Goal: Information Seeking & Learning: Learn about a topic

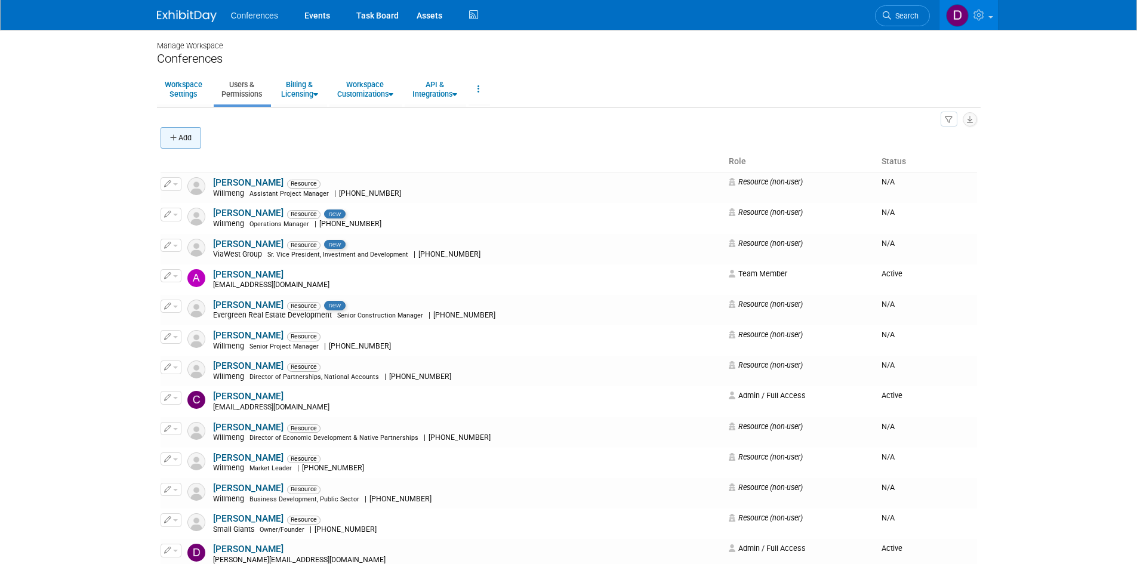
click at [187, 131] on button "Add" at bounding box center [181, 137] width 41 height 21
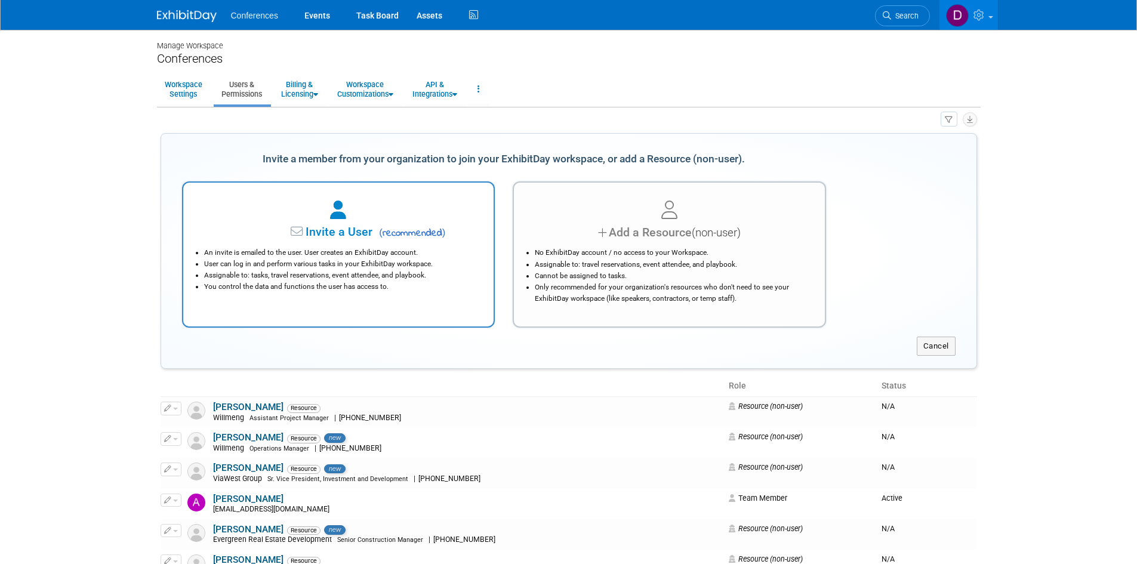
click at [301, 227] on icon at bounding box center [298, 232] width 15 height 13
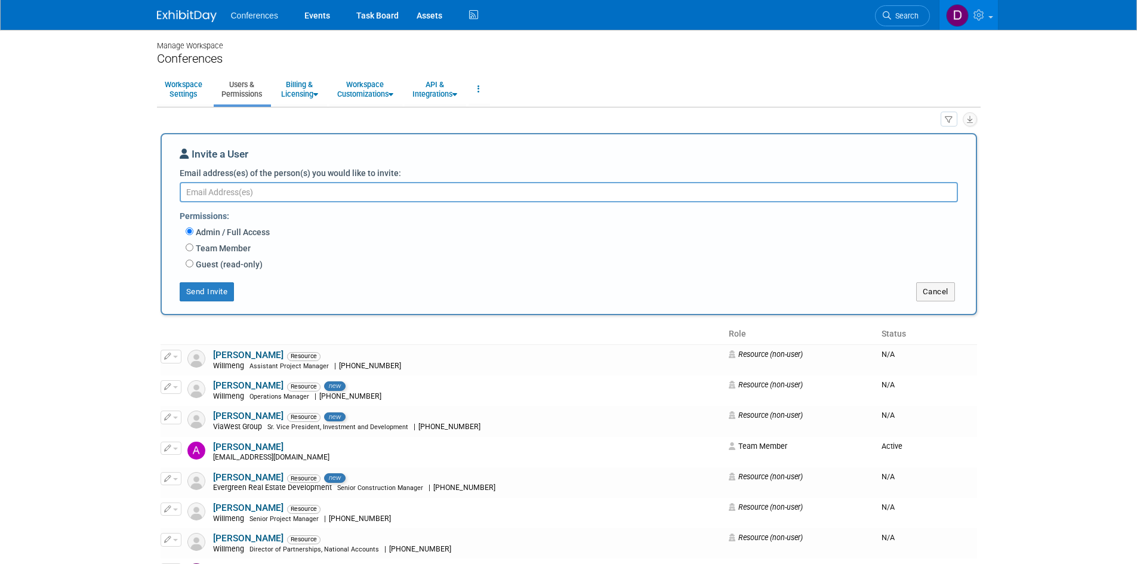
click at [347, 192] on textarea "Email address(es) of the person(s) you would like to invite:" at bounding box center [569, 192] width 778 height 20
paste textarea "kmccormick@willmeng.com"
type textarea "kmccormick@willmeng.com"
click at [211, 297] on button "Send Invite" at bounding box center [207, 291] width 55 height 19
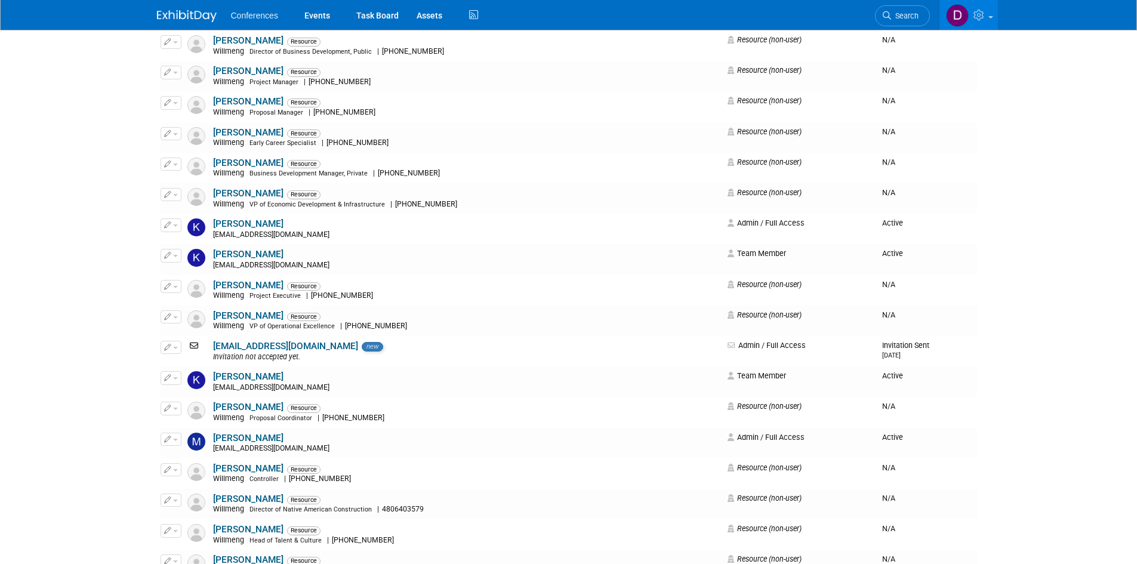
scroll to position [895, 0]
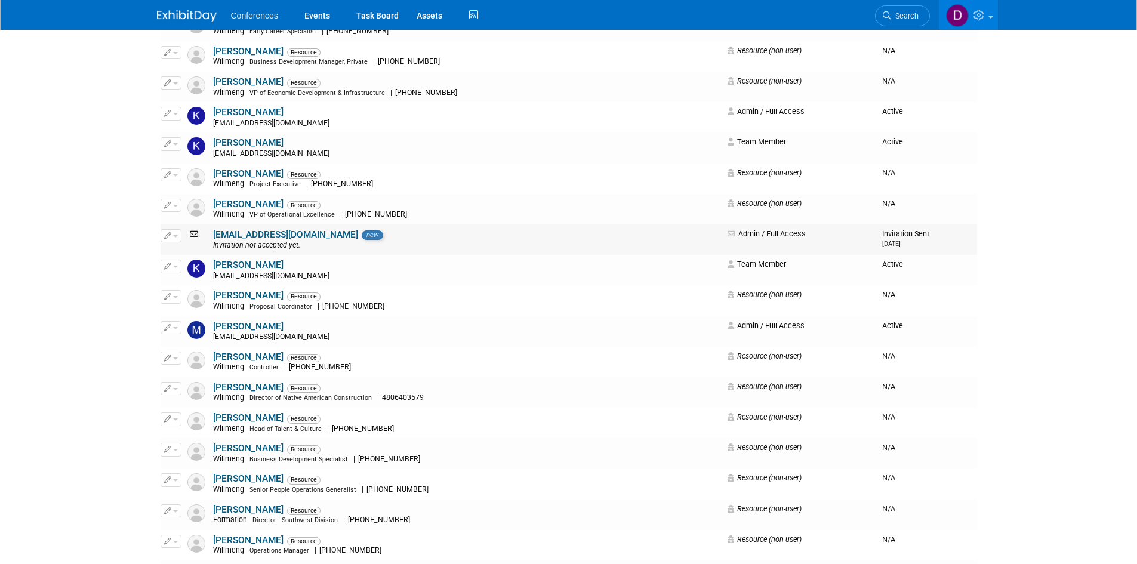
click at [239, 239] on link "kmccormick@willmeng.com" at bounding box center [285, 234] width 145 height 11
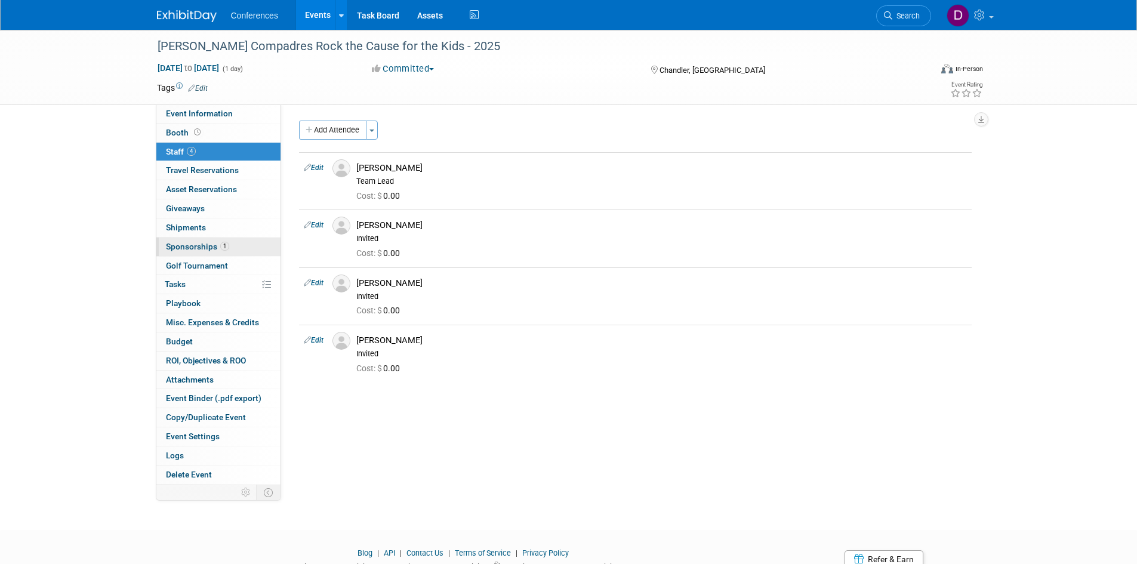
click at [181, 249] on span "Sponsorships 1" at bounding box center [197, 247] width 63 height 10
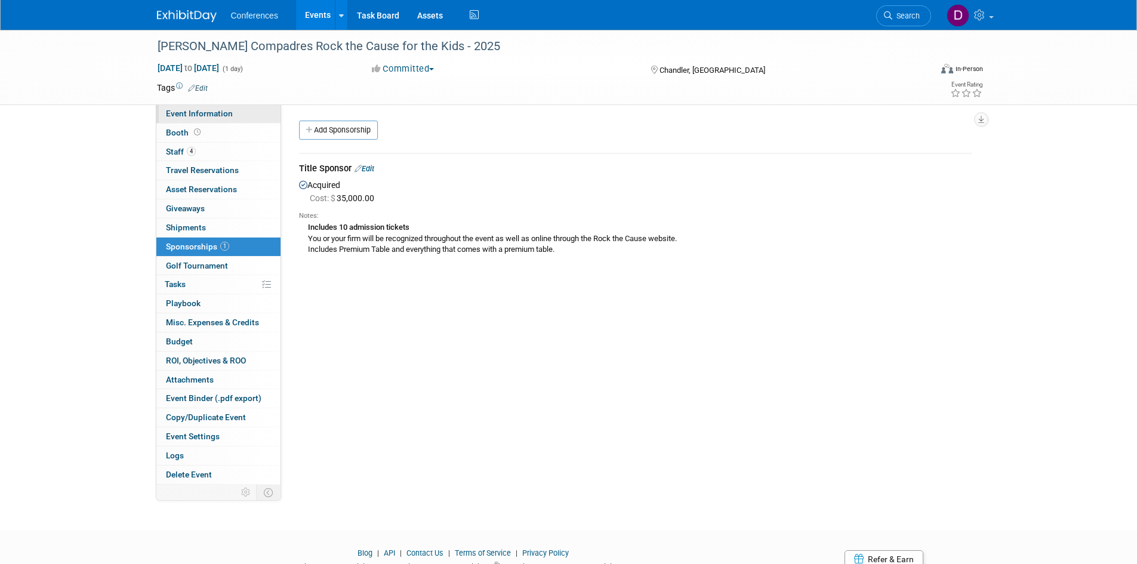
click at [197, 110] on span "Event Information" at bounding box center [199, 114] width 67 height 10
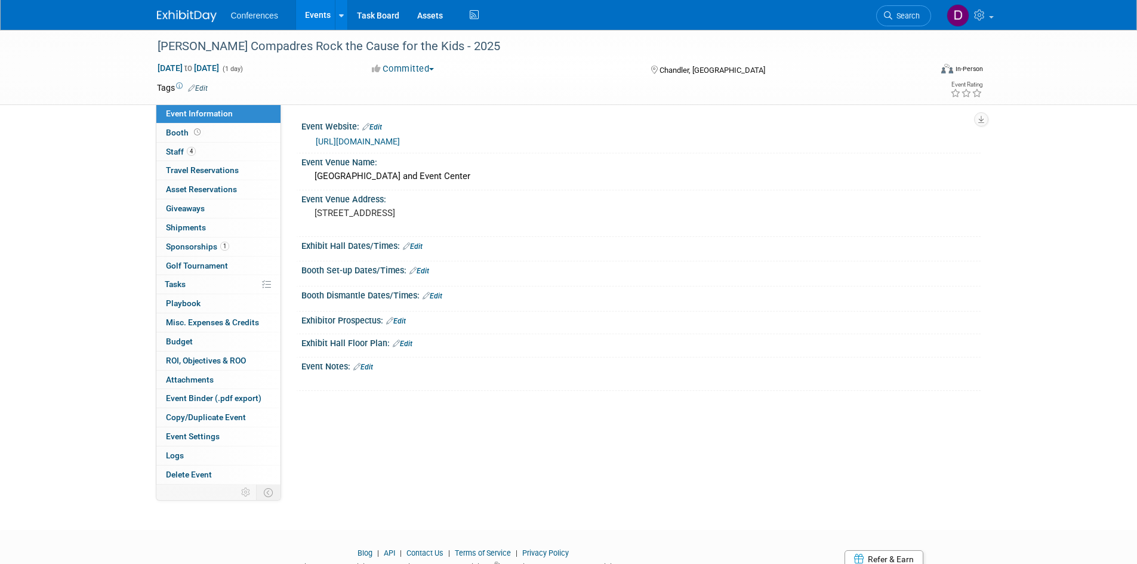
click at [190, 13] on img at bounding box center [187, 16] width 60 height 12
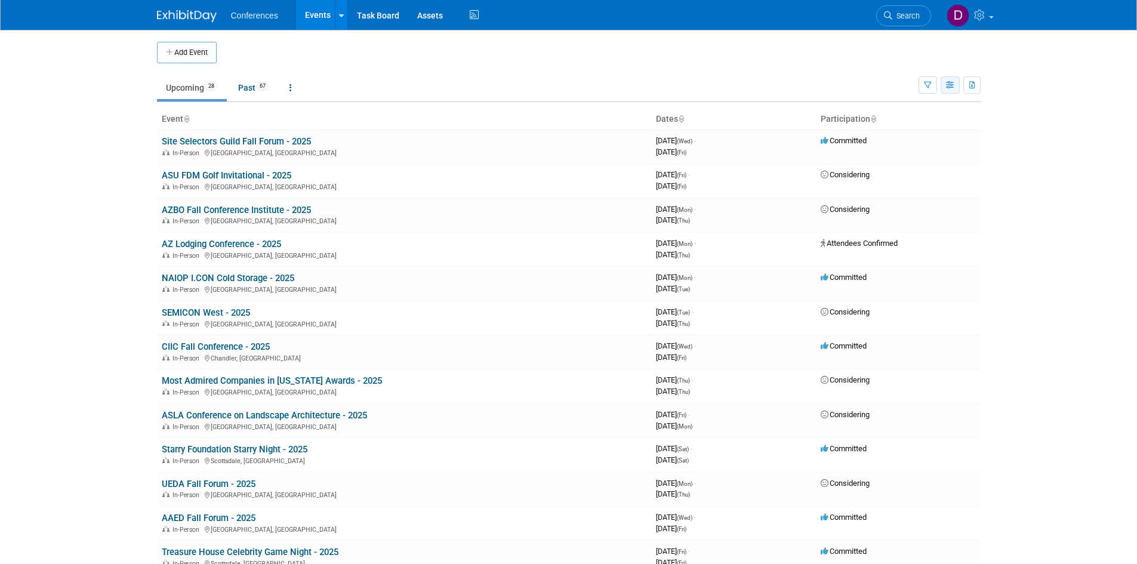
click at [948, 92] on button "button" at bounding box center [949, 84] width 19 height 17
click at [924, 163] on link "Calendar View" at bounding box center [900, 163] width 100 height 17
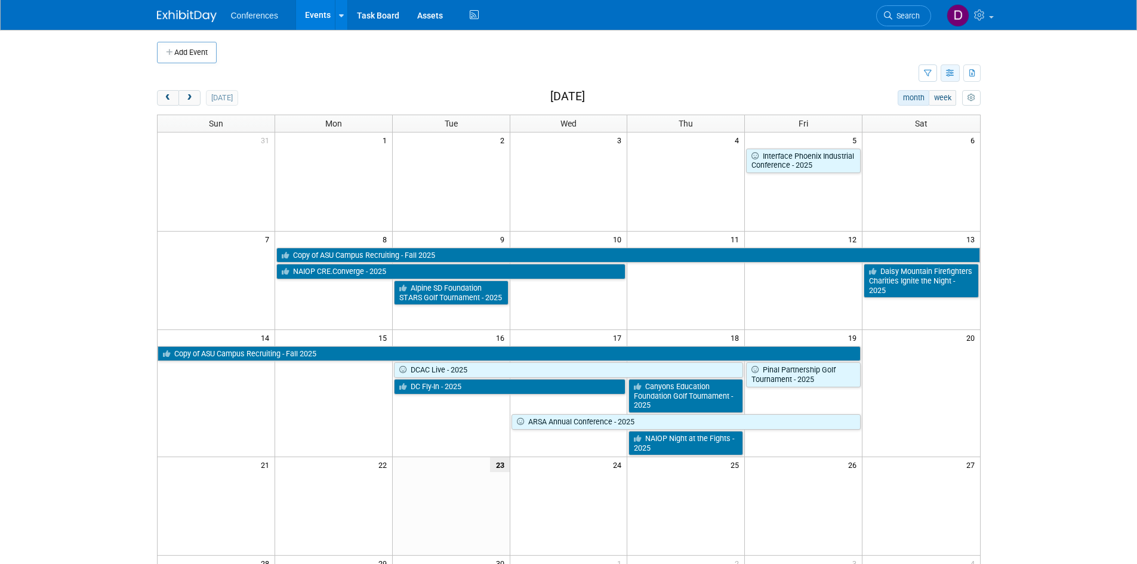
click at [946, 70] on icon "button" at bounding box center [950, 74] width 9 height 8
click at [921, 115] on link "List View" at bounding box center [900, 114] width 100 height 17
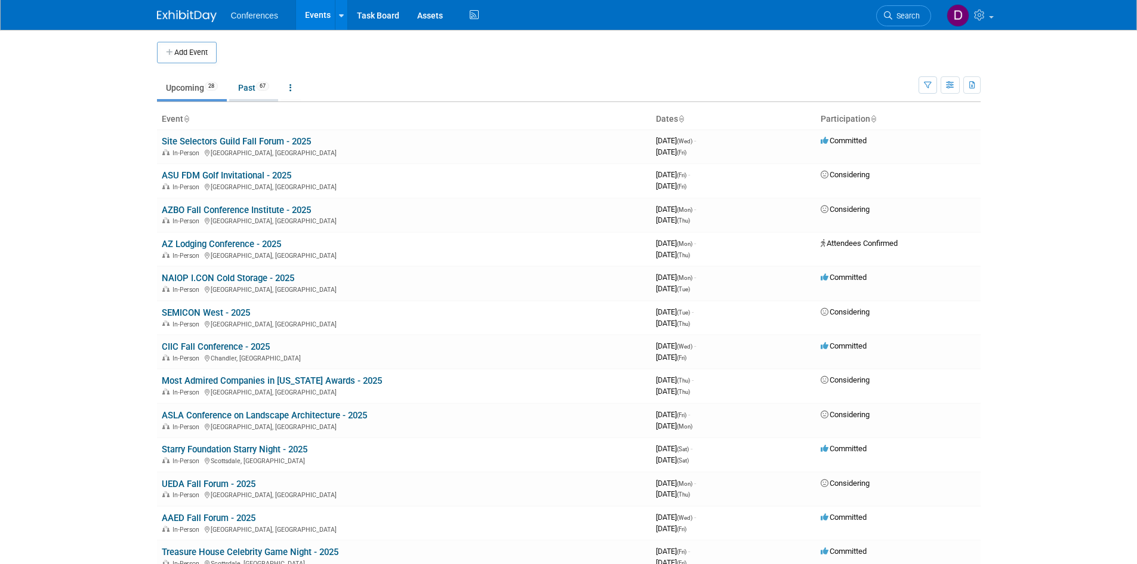
click at [248, 91] on link "Past 67" at bounding box center [253, 87] width 49 height 23
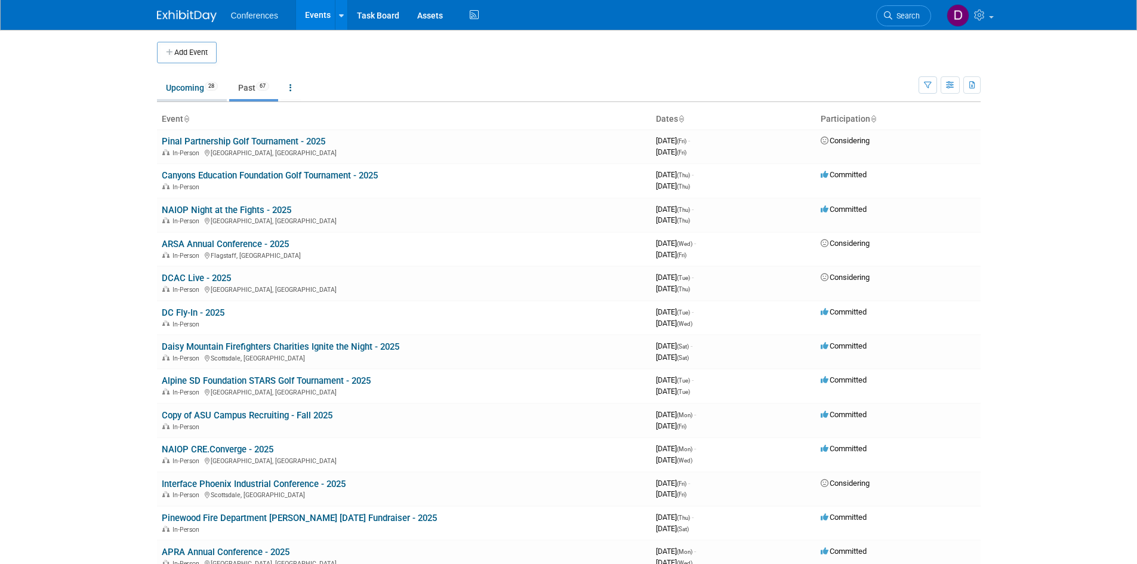
click at [189, 88] on link "Upcoming 28" at bounding box center [192, 87] width 70 height 23
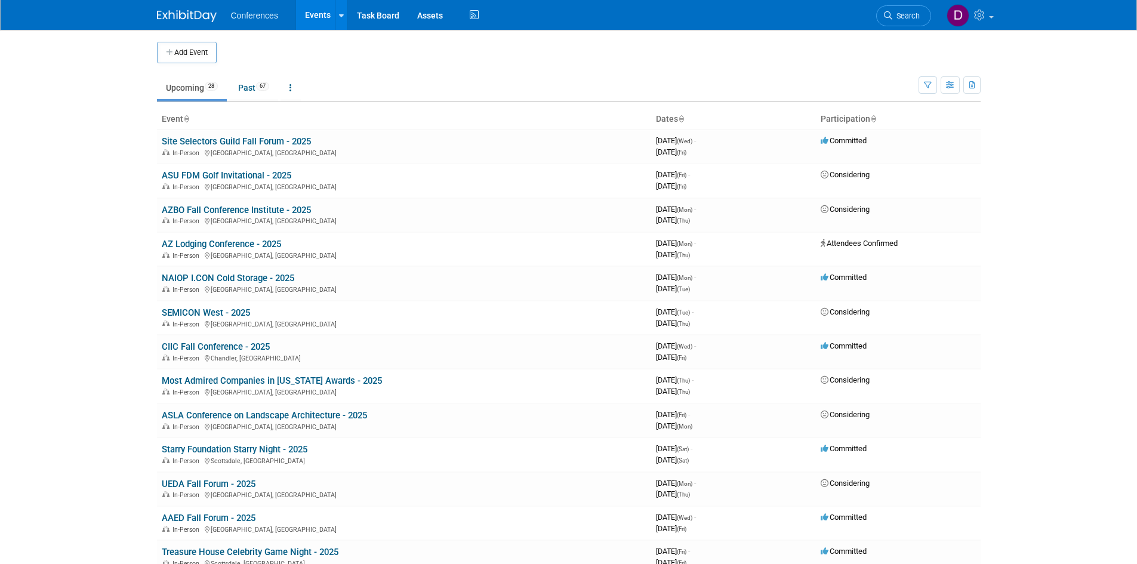
click at [122, 180] on body "Conferences Events Add Event Bulk Upload Events Shareable Event Boards Recently…" at bounding box center [568, 282] width 1137 height 564
click at [251, 89] on link "Past 67" at bounding box center [253, 87] width 49 height 23
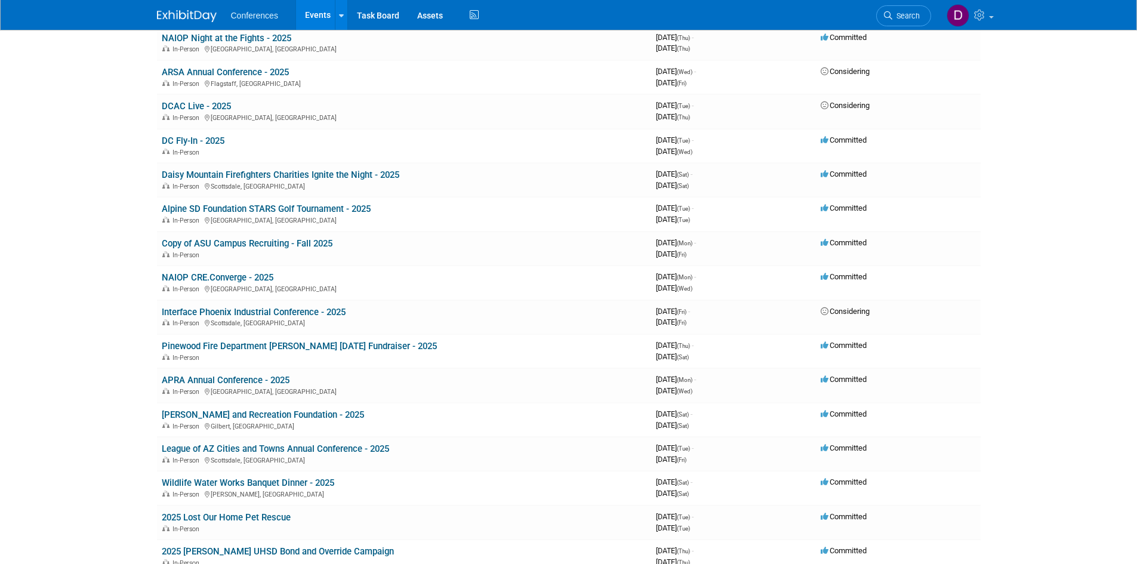
scroll to position [179, 0]
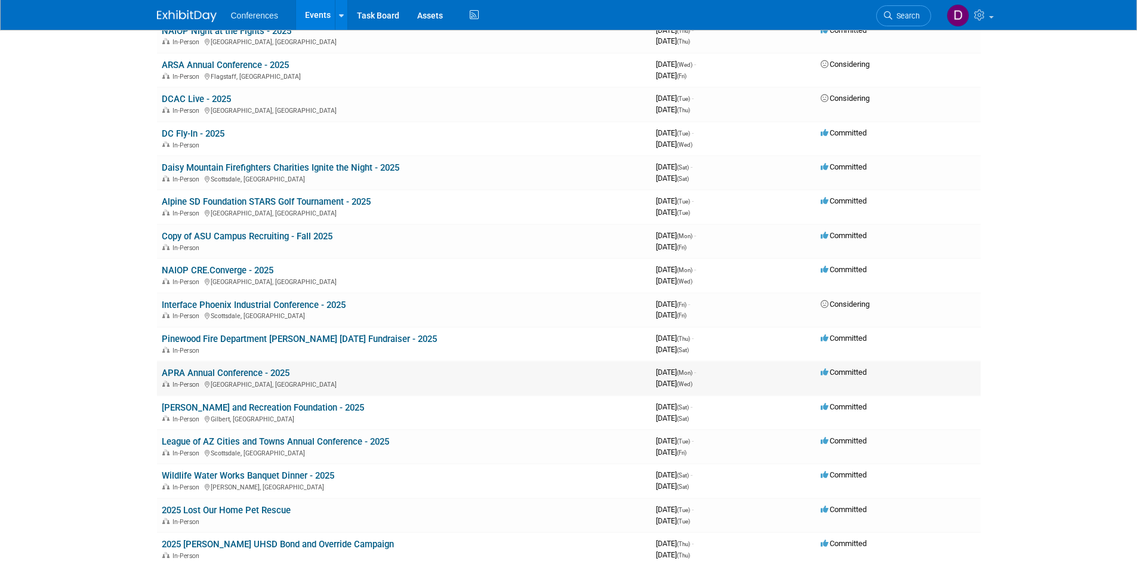
click at [189, 372] on link "APRA Annual Conference - 2025" at bounding box center [226, 373] width 128 height 11
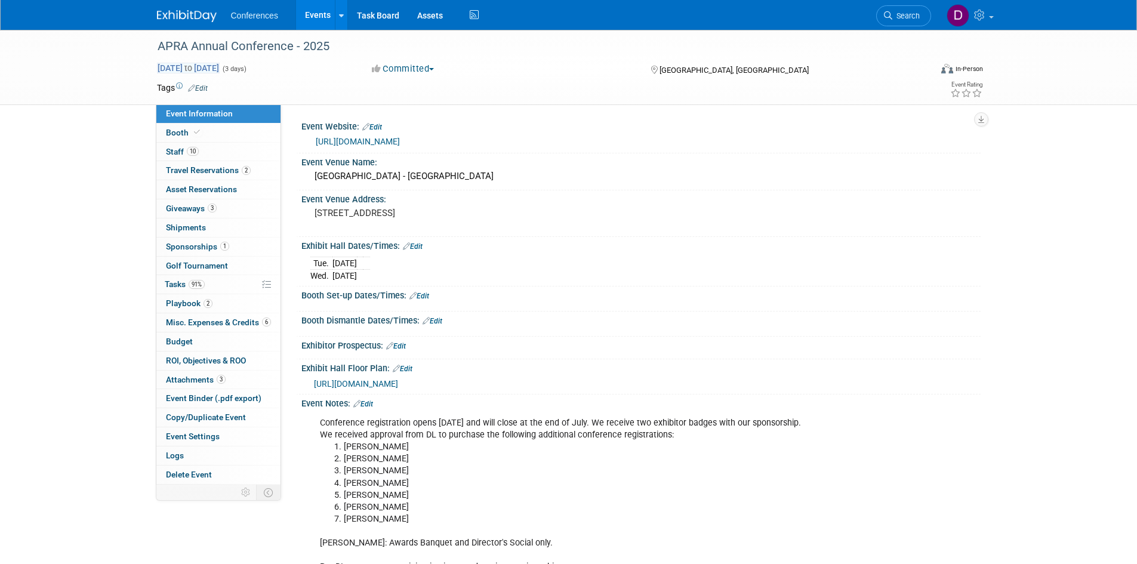
click at [204, 69] on span "Aug 25, 2025 to Aug 27, 2025" at bounding box center [188, 68] width 63 height 11
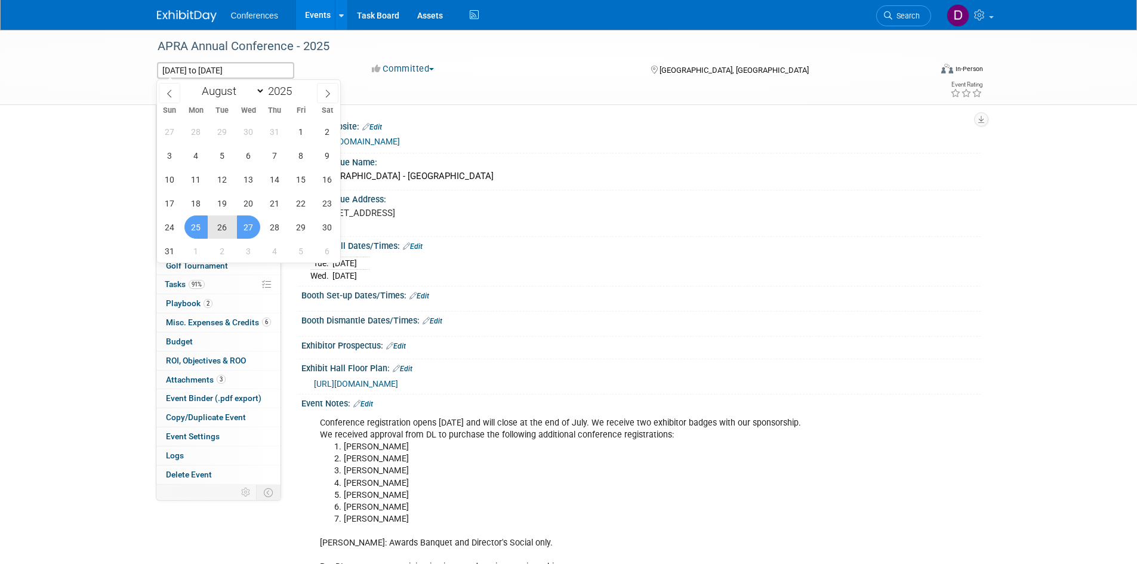
click at [357, 82] on td at bounding box center [525, 88] width 635 height 12
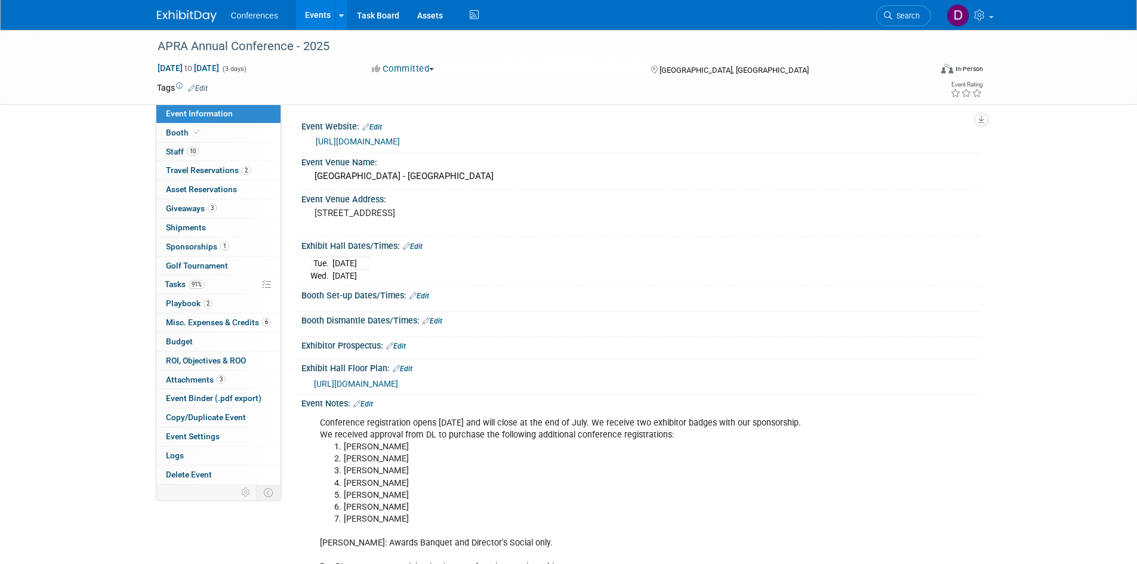
click at [397, 67] on button "Committed" at bounding box center [403, 69] width 71 height 13
click at [554, 76] on div "Aug 25, 2025 to Aug 27, 2025 (3 days) Aug 25, 2025 to Aug 27, 2025 Committed Co…" at bounding box center [570, 71] width 844 height 18
click at [980, 69] on div "In-Person" at bounding box center [969, 68] width 28 height 9
click at [1022, 64] on div "APRA Annual Conference - 2025 Aug 25, 2025 to Aug 27, 2025 (3 days) Aug 25, 202…" at bounding box center [568, 67] width 1137 height 75
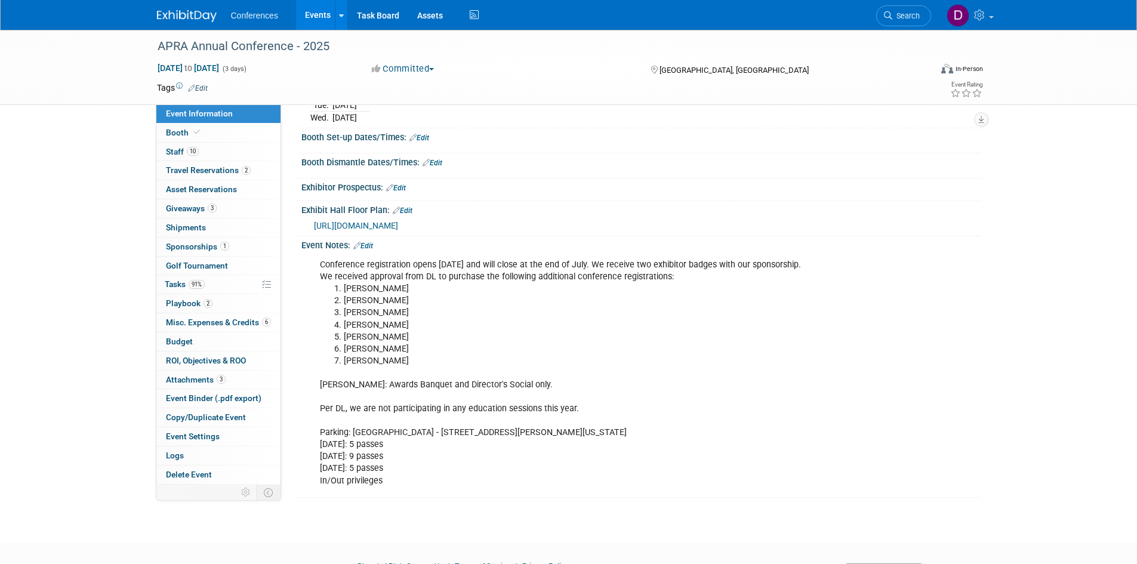
scroll to position [179, 0]
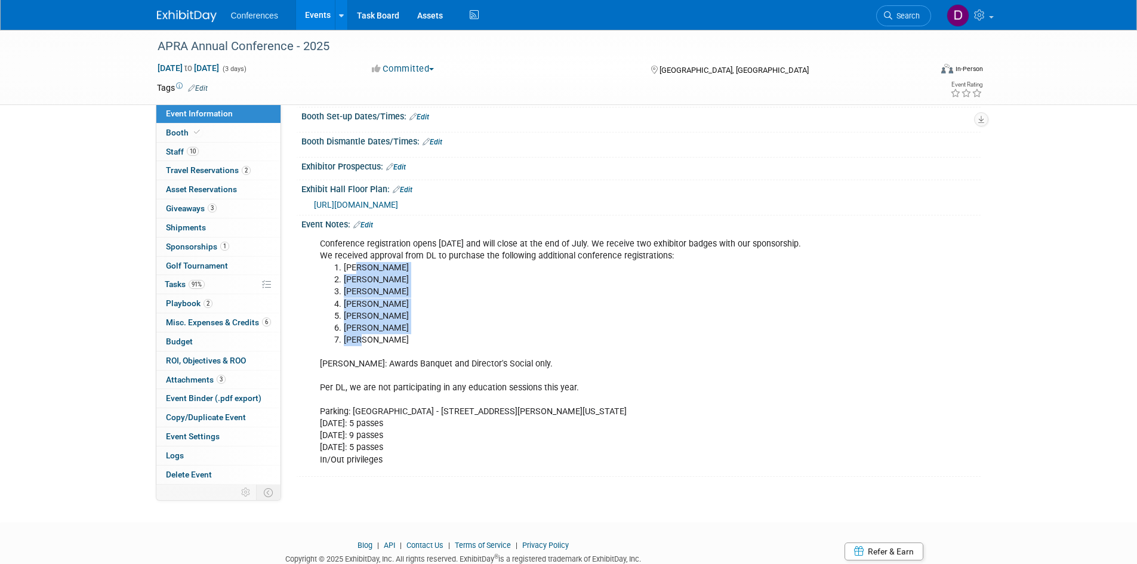
drag, startPoint x: 361, startPoint y: 269, endPoint x: 360, endPoint y: 341, distance: 71.6
click at [360, 341] on ol "James David Mike Kenny Thomas Brett Darin" at bounding box center [581, 304] width 522 height 84
drag, startPoint x: 393, startPoint y: 360, endPoint x: 436, endPoint y: 364, distance: 43.2
click at [436, 364] on div "Conference registration opens May 1 and will close at the end of July. We recei…" at bounding box center [580, 351] width 538 height 239
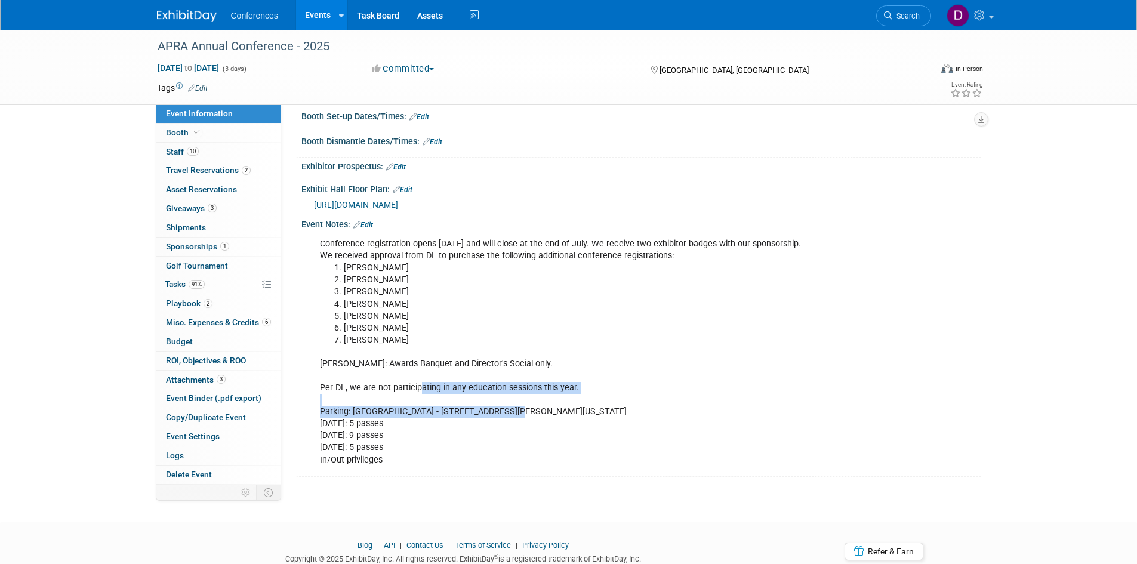
drag, startPoint x: 419, startPoint y: 389, endPoint x: 532, endPoint y: 406, distance: 114.0
click at [532, 406] on div "Conference registration opens May 1 and will close at the end of July. We recei…" at bounding box center [580, 351] width 538 height 239
click at [531, 413] on div "Conference registration opens May 1 and will close at the end of July. We recei…" at bounding box center [580, 351] width 538 height 239
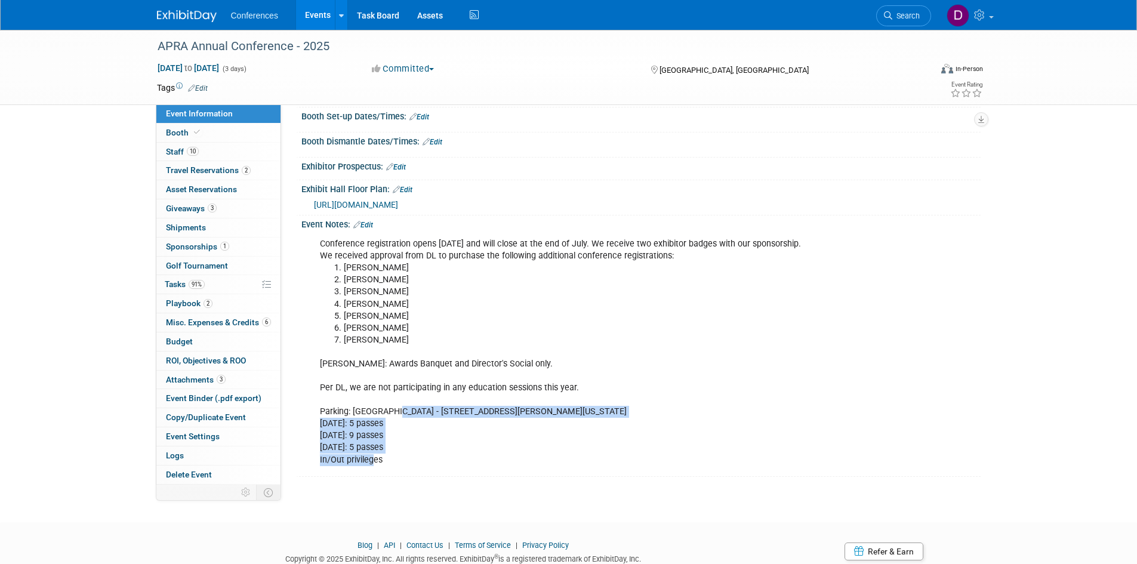
drag, startPoint x: 393, startPoint y: 411, endPoint x: 373, endPoint y: 459, distance: 52.4
click at [373, 459] on div "Conference registration opens May 1 and will close at the end of July. We recei…" at bounding box center [580, 351] width 538 height 239
click at [113, 203] on div "APRA Annual Conference - 2025 Aug 25, 2025 to Aug 27, 2025 (3 days) Aug 25, 202…" at bounding box center [568, 176] width 1137 height 650
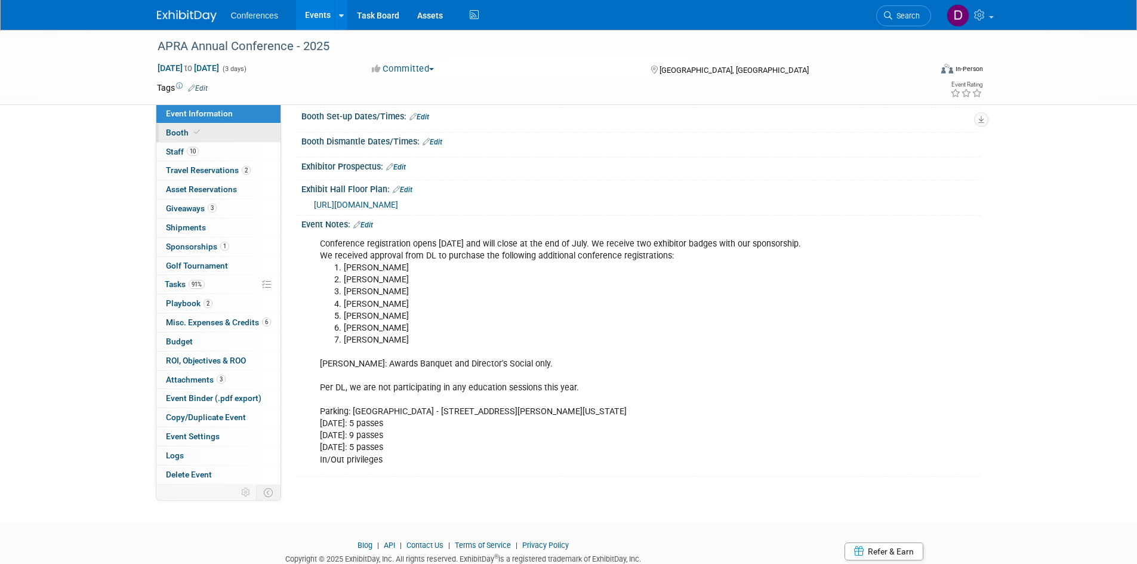
click at [173, 136] on span "Booth" at bounding box center [184, 133] width 36 height 10
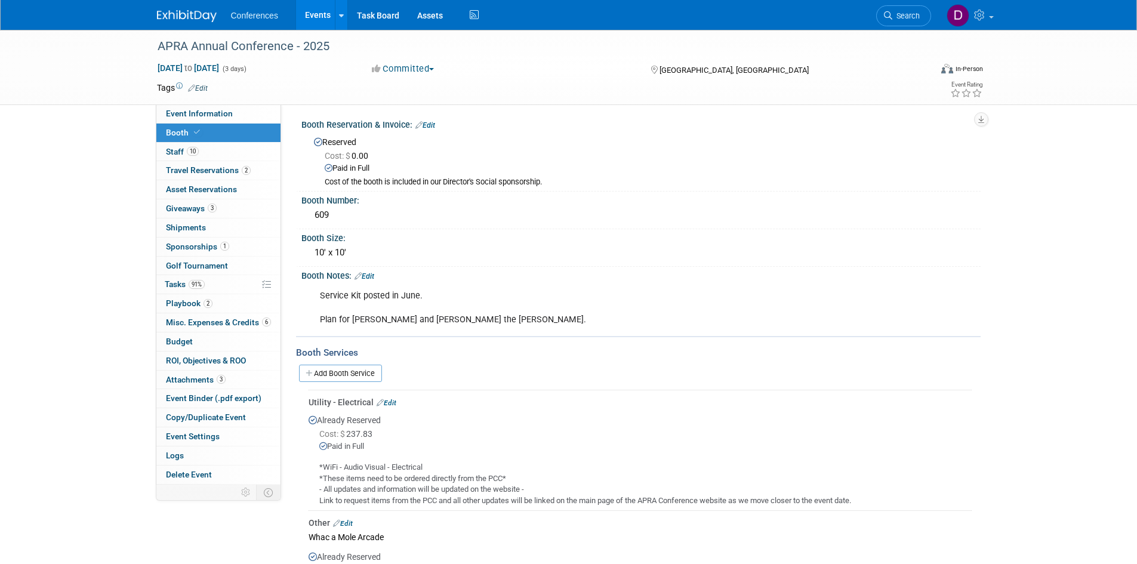
scroll to position [0, 0]
click at [343, 168] on div "Paid in Full" at bounding box center [648, 170] width 647 height 11
drag, startPoint x: 343, startPoint y: 168, endPoint x: 368, endPoint y: 165, distance: 25.8
click at [368, 165] on div "Paid in Full" at bounding box center [648, 170] width 647 height 11
click at [427, 127] on link "Edit" at bounding box center [425, 127] width 20 height 8
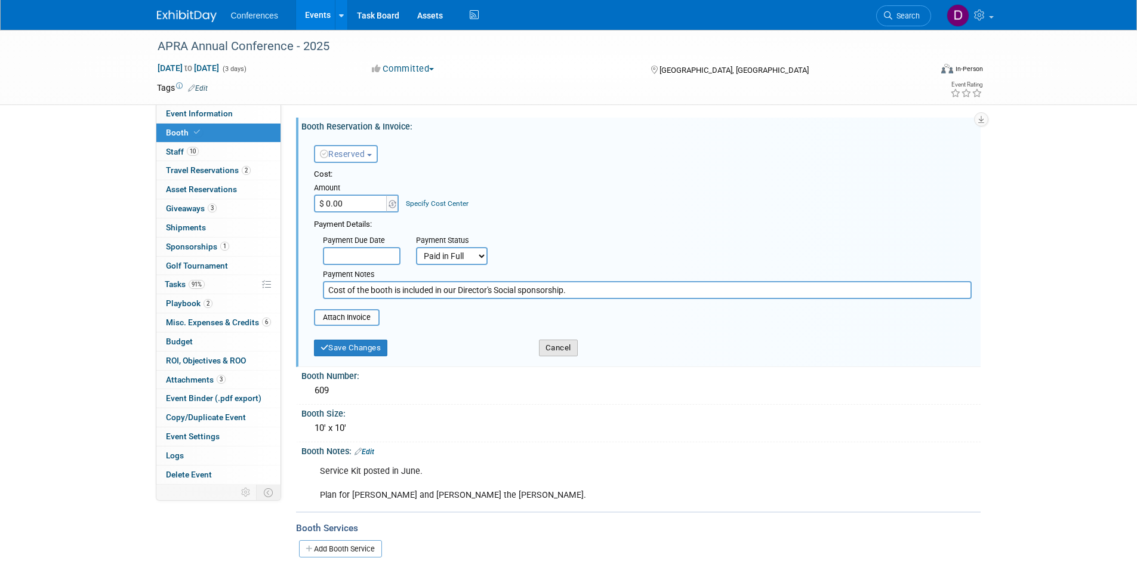
click at [550, 354] on button "Cancel" at bounding box center [558, 348] width 39 height 17
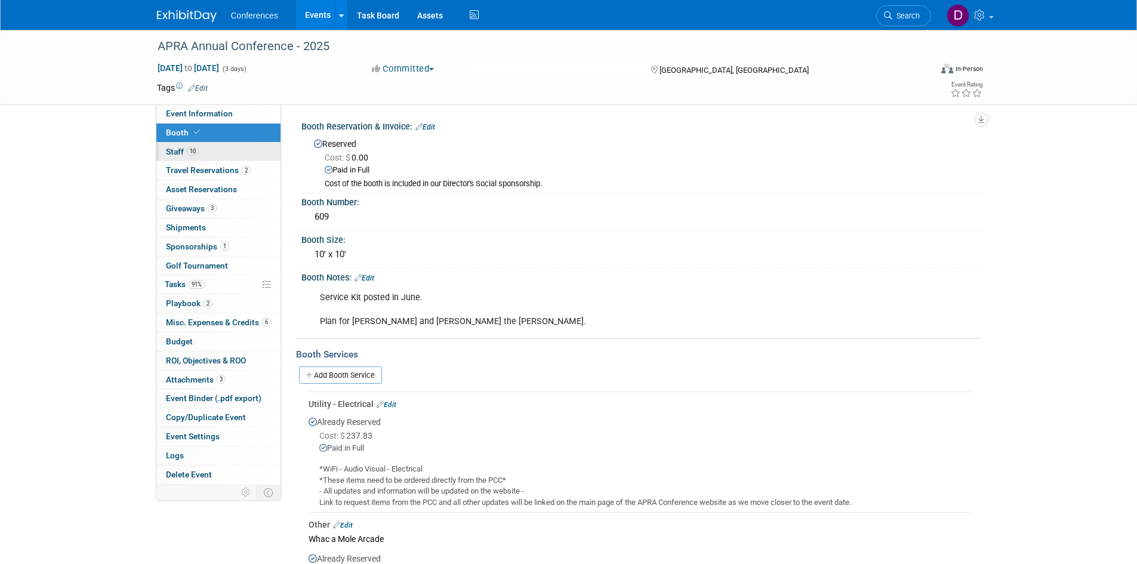
click at [178, 149] on span "Staff 10" at bounding box center [182, 152] width 33 height 10
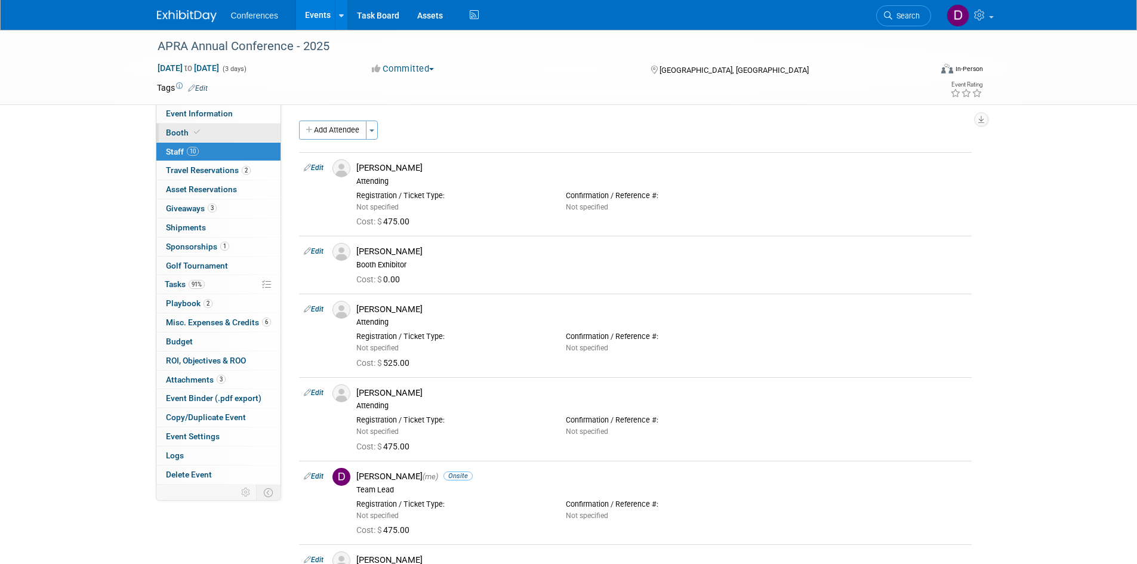
click at [183, 128] on span "Booth" at bounding box center [184, 133] width 36 height 10
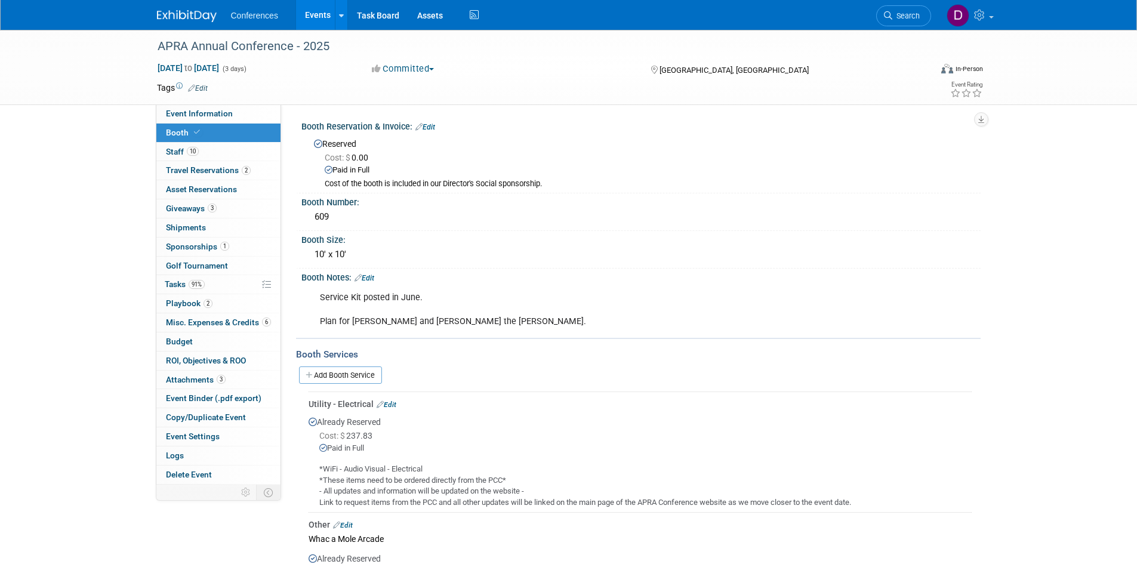
click at [191, 17] on img at bounding box center [187, 16] width 60 height 12
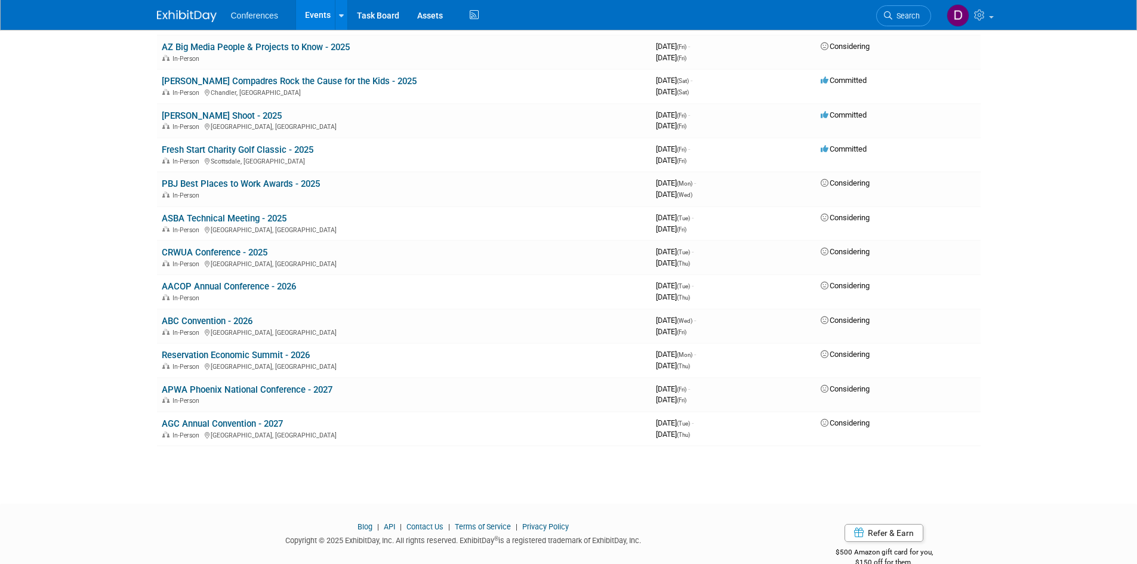
scroll to position [665, 0]
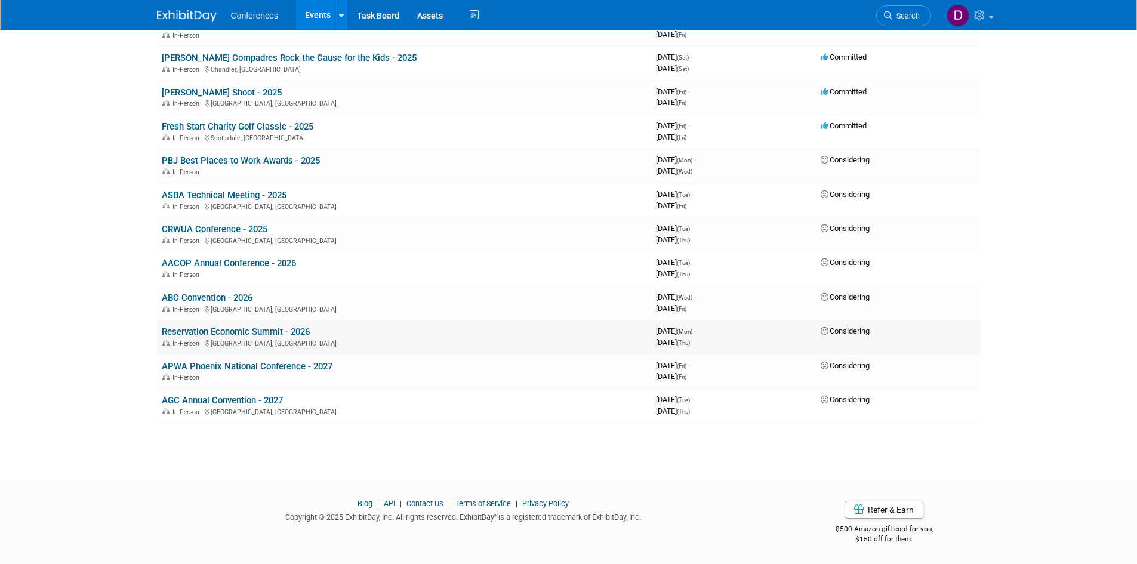
click at [282, 332] on link "Reservation Economic Summit - 2026" at bounding box center [236, 331] width 148 height 11
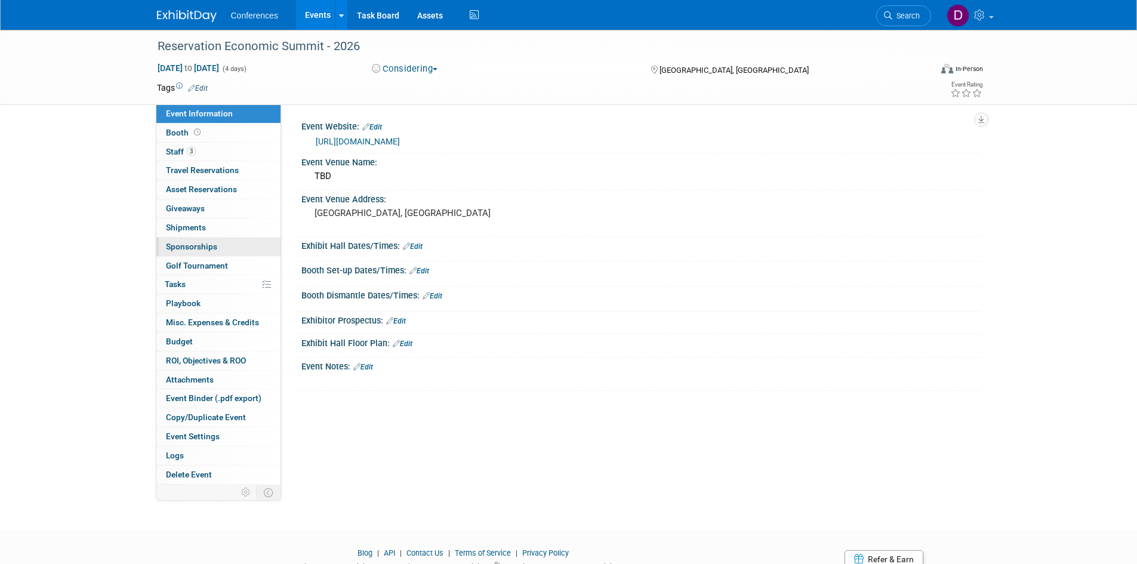
click at [212, 246] on span "Sponsorships 0" at bounding box center [191, 247] width 51 height 10
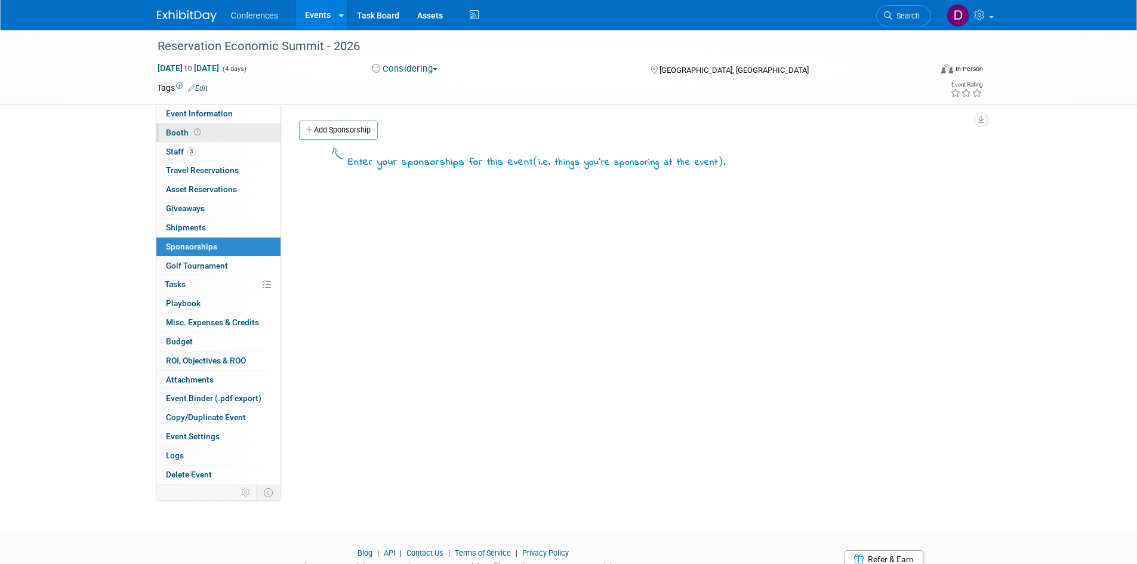
click at [170, 135] on span "Booth" at bounding box center [184, 133] width 37 height 10
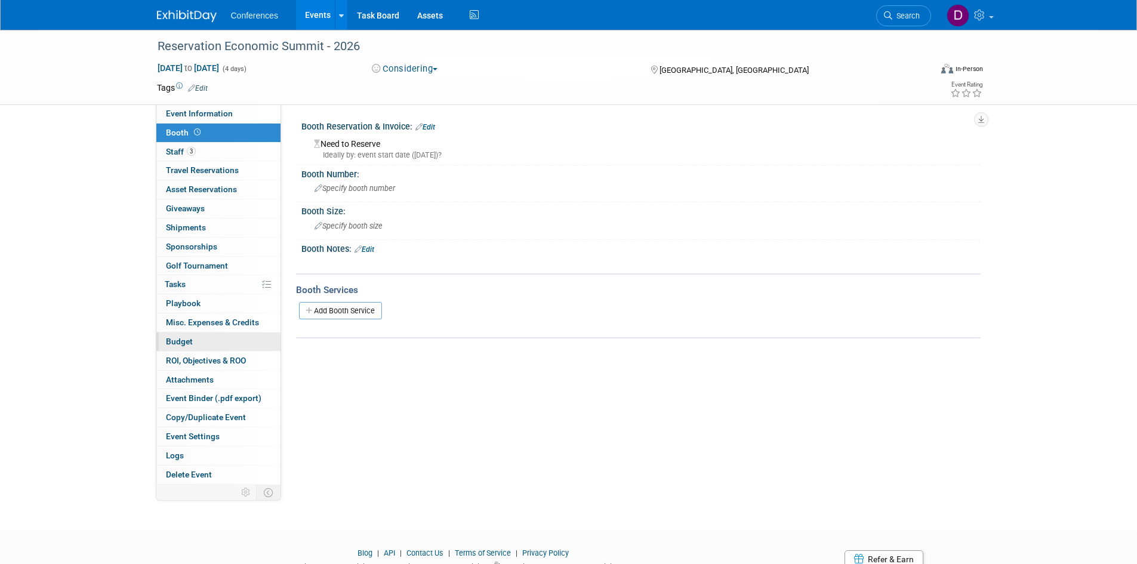
click at [198, 341] on link "Budget" at bounding box center [218, 341] width 124 height 18
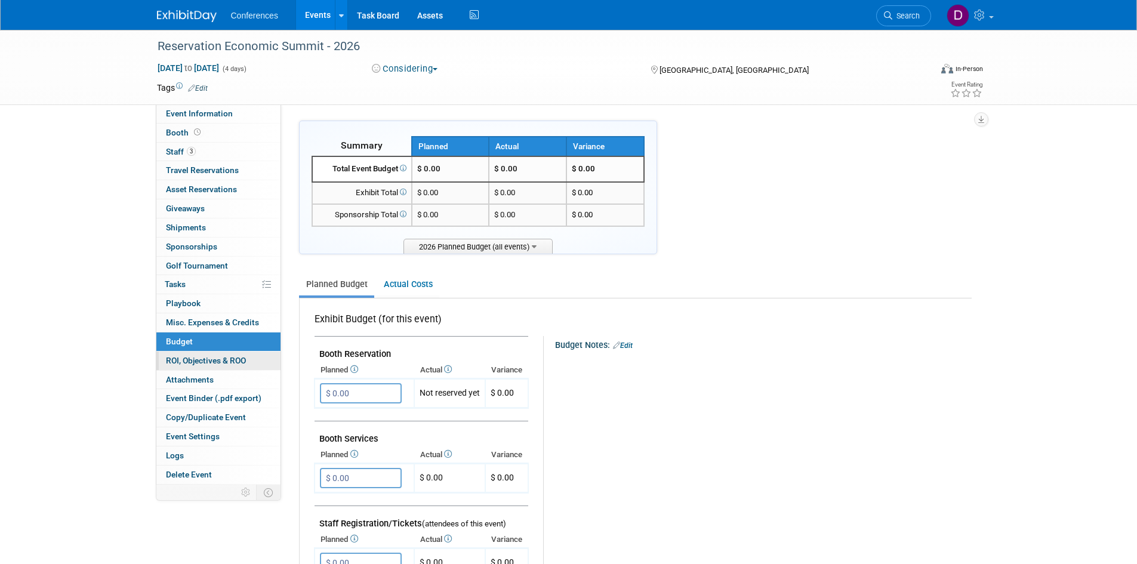
click at [208, 358] on span "ROI, Objectives & ROO 0" at bounding box center [206, 361] width 80 height 10
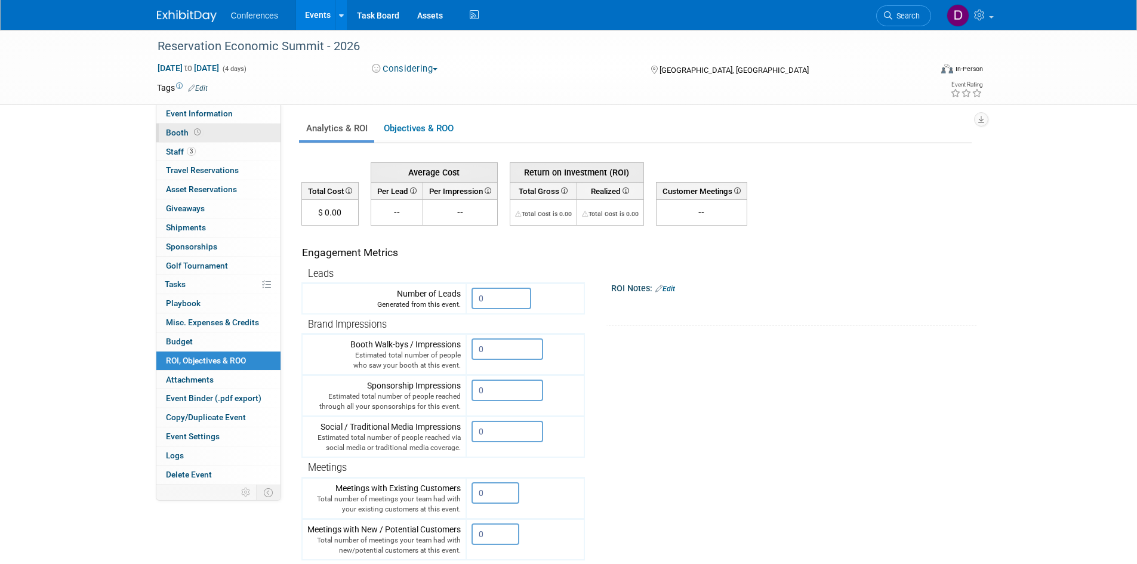
click at [179, 135] on span "Booth" at bounding box center [184, 133] width 37 height 10
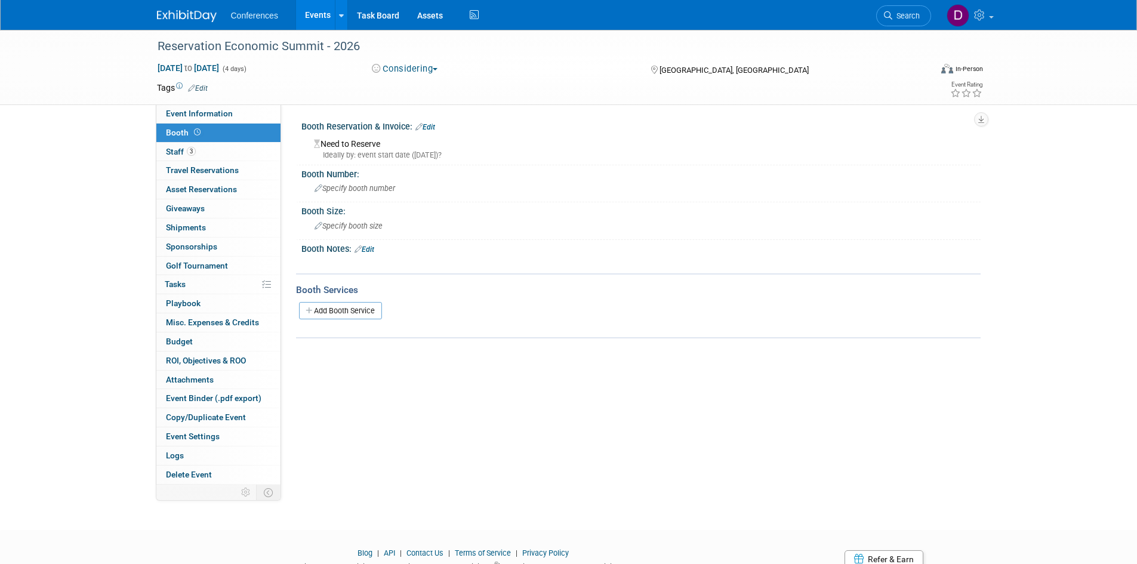
click at [179, 16] on img at bounding box center [187, 16] width 60 height 12
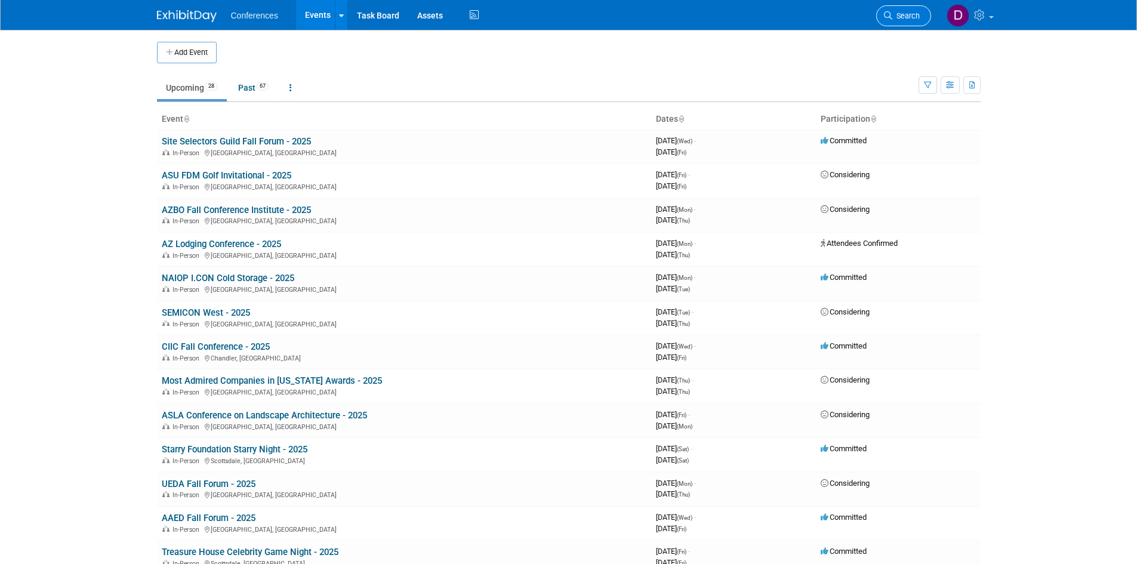
click at [912, 18] on span "Search" at bounding box center [905, 15] width 27 height 9
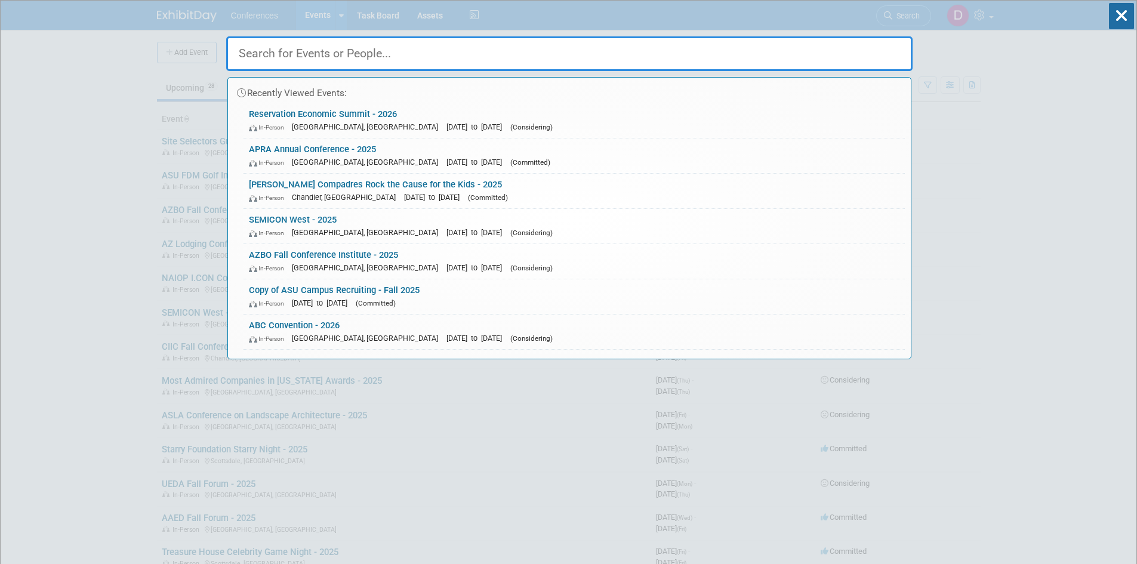
click at [672, 54] on input "text" at bounding box center [569, 53] width 686 height 35
click at [669, 54] on input "text" at bounding box center [569, 53] width 686 height 35
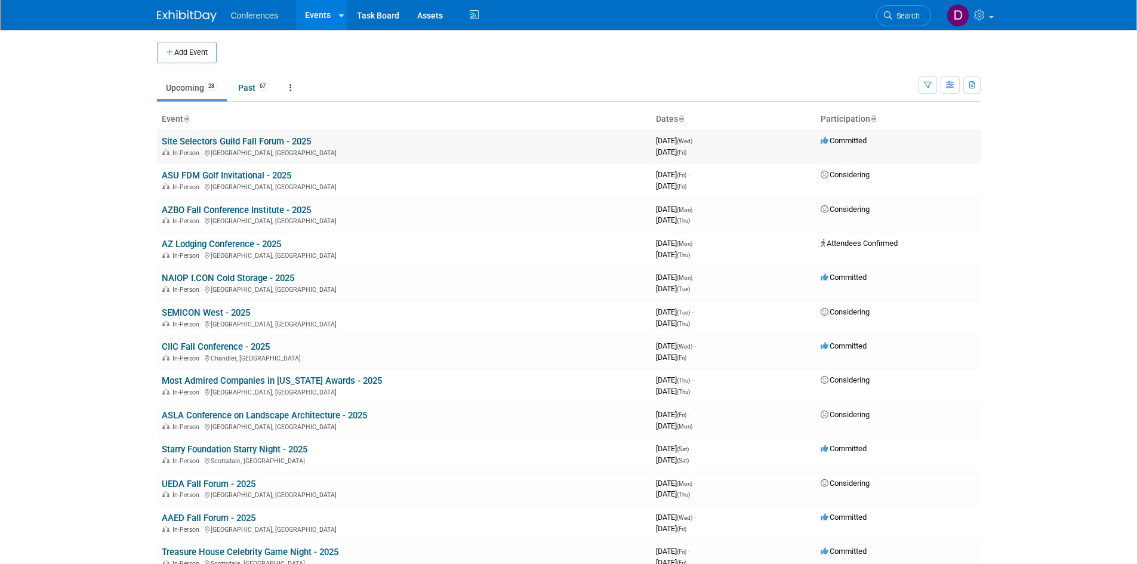
click at [200, 140] on link "Site Selectors Guild Fall Forum - 2025" at bounding box center [236, 141] width 149 height 11
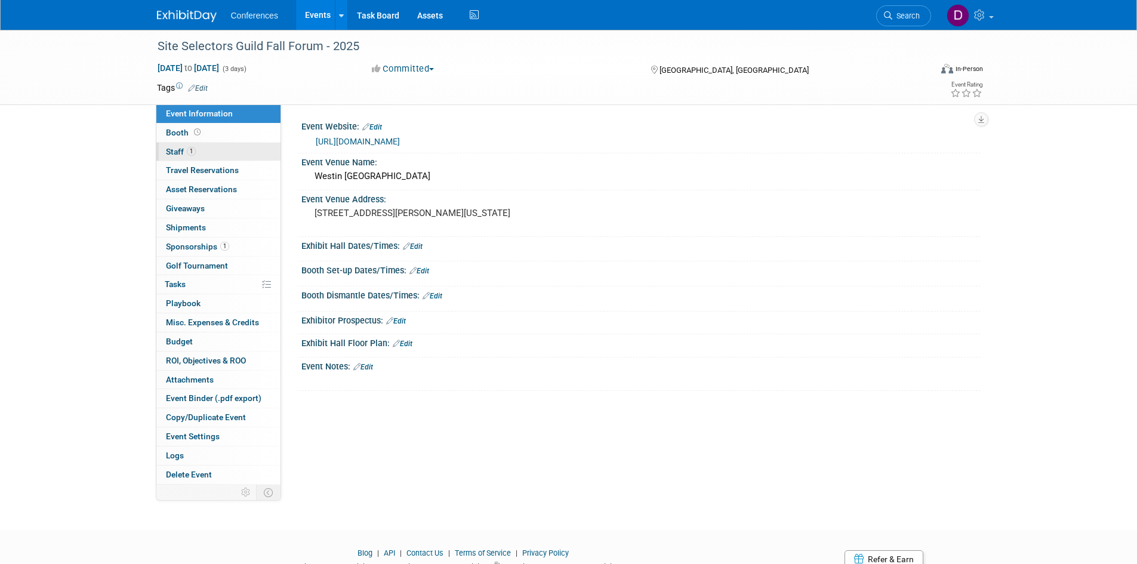
click at [181, 147] on span "Staff 1" at bounding box center [181, 152] width 30 height 10
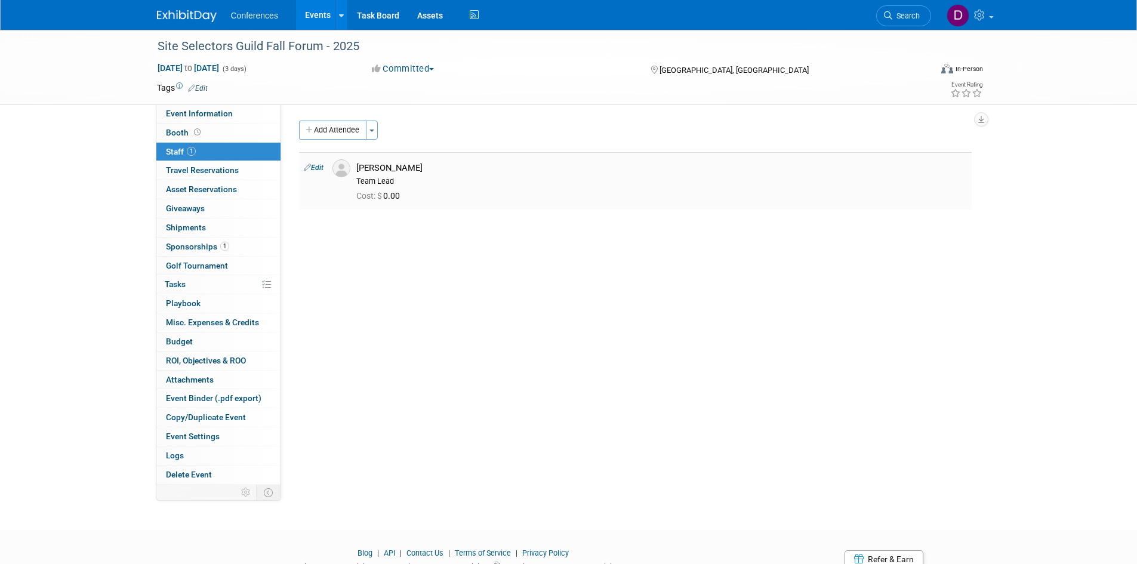
click at [313, 163] on td "Edit" at bounding box center [313, 180] width 29 height 57
click at [319, 168] on link "Edit" at bounding box center [314, 167] width 20 height 8
select select "615efba0-a73b-45d0-9dba-90b48a1f5d90"
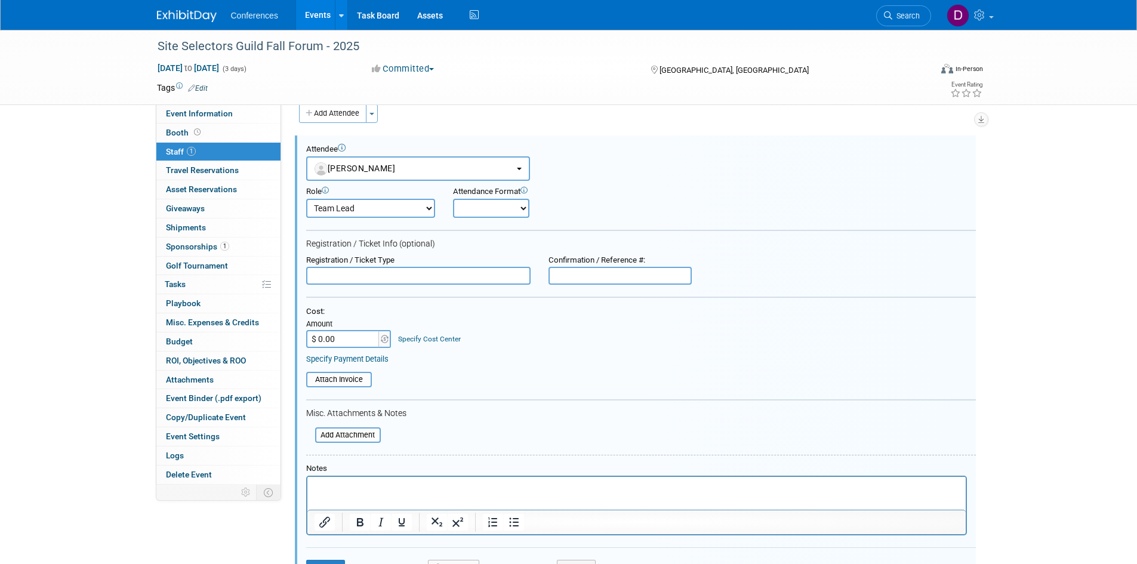
click at [335, 206] on select "Attending Booth Exhibitor Demonstrator Host Invited Planner Presenter" at bounding box center [370, 208] width 129 height 19
click at [306, 199] on select "Attending Booth Exhibitor Demonstrator Host Invited Planner Presenter" at bounding box center [370, 208] width 129 height 19
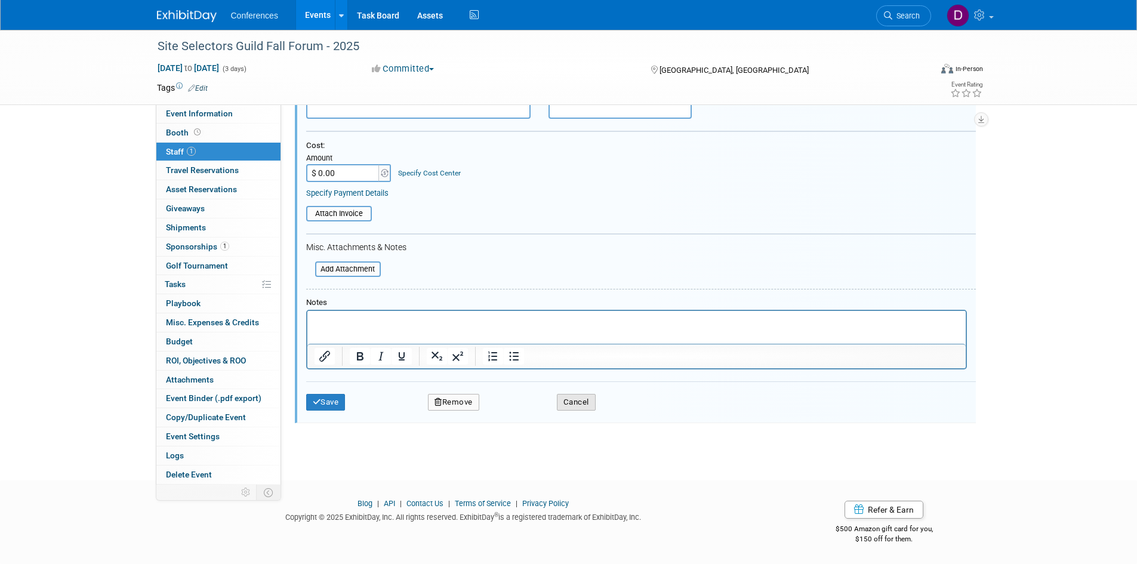
click at [573, 401] on button "Cancel" at bounding box center [576, 402] width 39 height 17
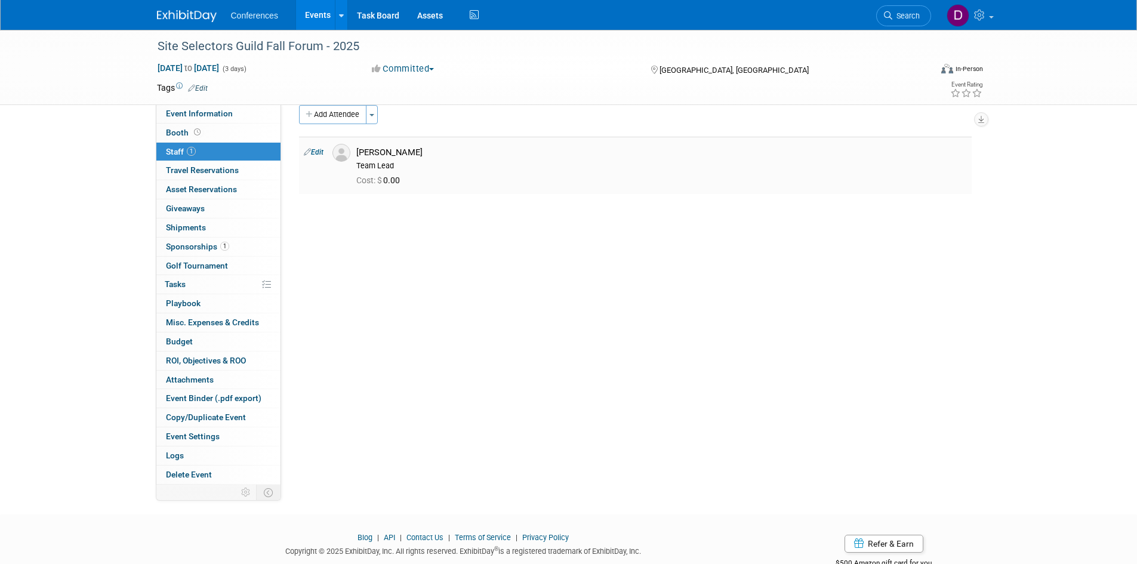
scroll to position [0, 0]
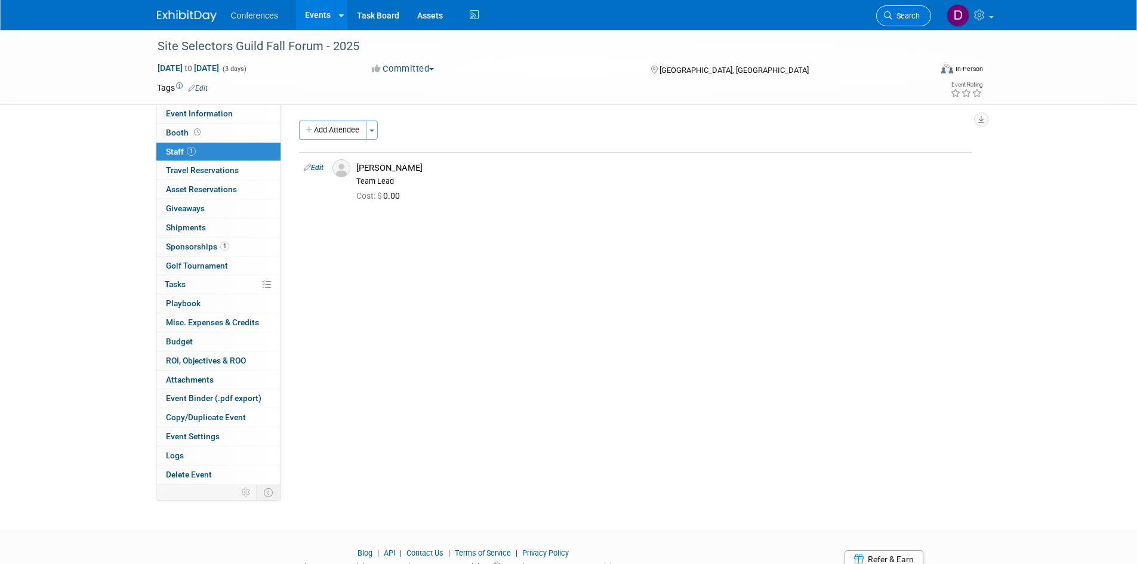
click at [906, 16] on span "Search" at bounding box center [905, 15] width 27 height 9
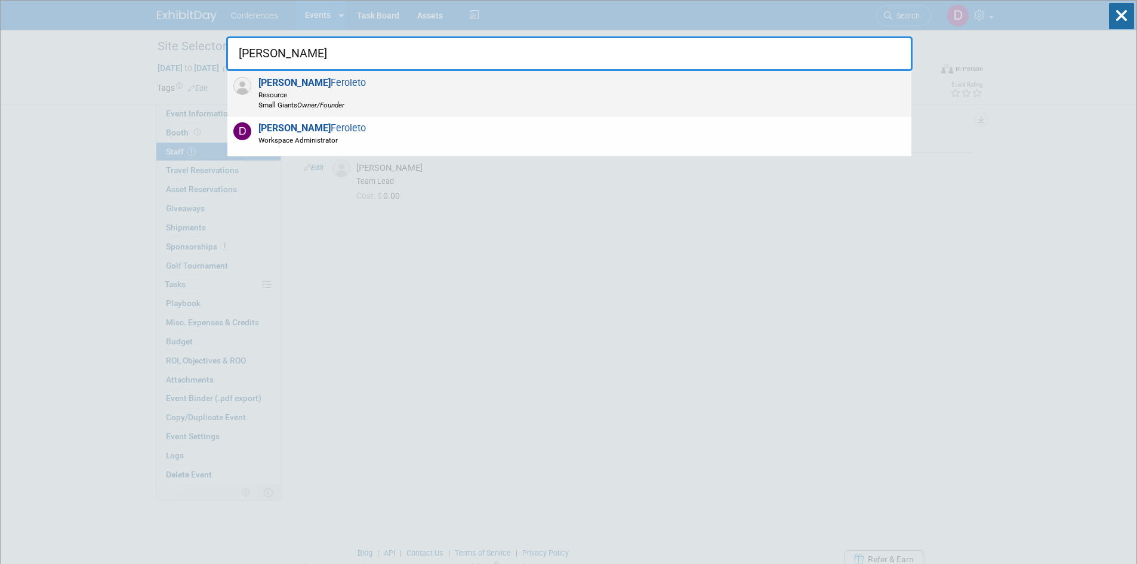
type input "danielle"
click at [320, 95] on span "Resource" at bounding box center [311, 95] width 107 height 10
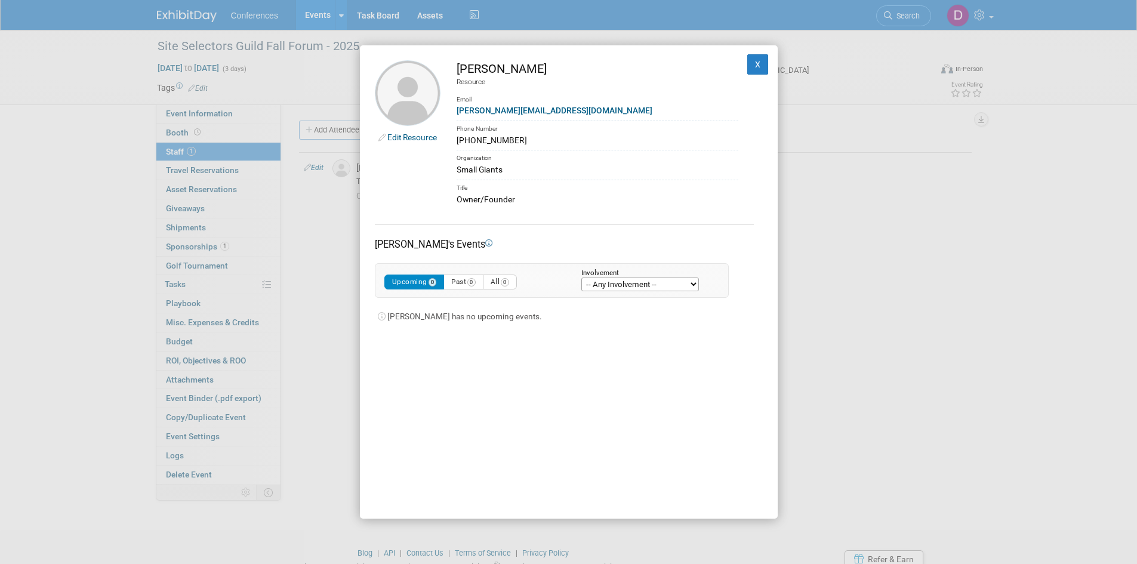
click at [438, 317] on div "Danielle has no upcoming events." at bounding box center [564, 310] width 379 height 24
click at [747, 70] on button "X" at bounding box center [757, 64] width 21 height 20
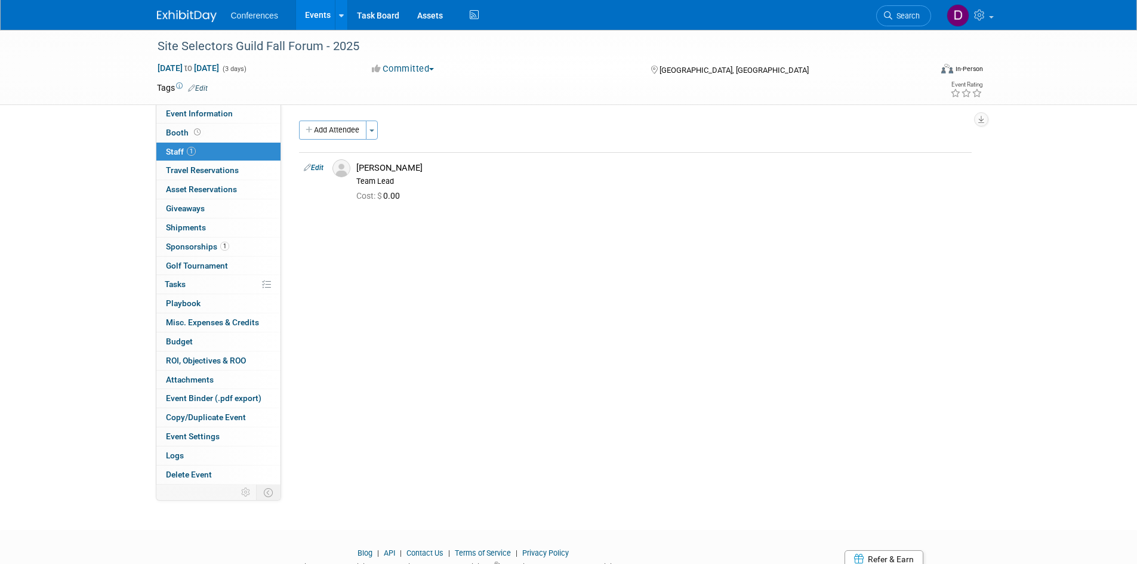
click at [67, 173] on div "Site Selectors Guild Fall Forum - 2025 Oct 1, 2025 to Oct 3, 2025 (3 days) Oct …" at bounding box center [568, 269] width 1137 height 479
click at [177, 118] on span "Event Information" at bounding box center [199, 114] width 67 height 10
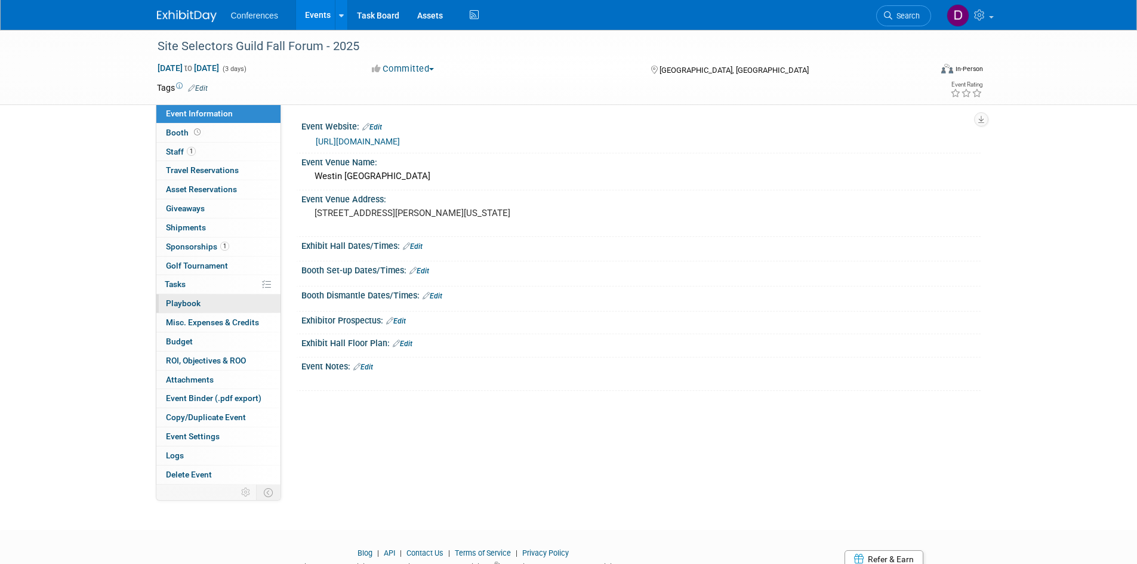
click at [169, 307] on span "Playbook 0" at bounding box center [183, 303] width 35 height 10
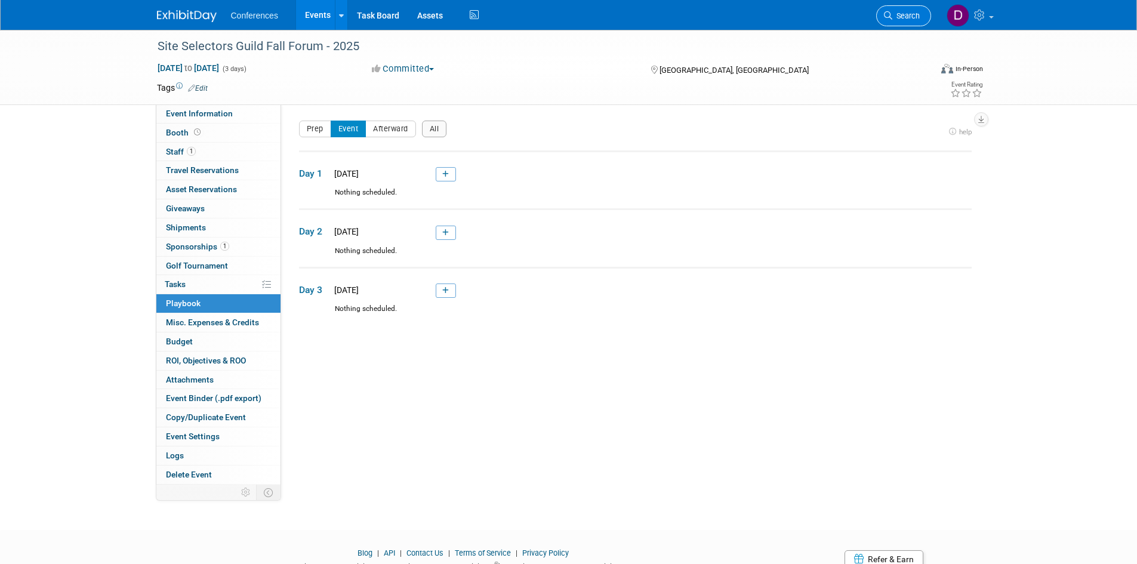
click at [899, 14] on span "Search" at bounding box center [905, 15] width 27 height 9
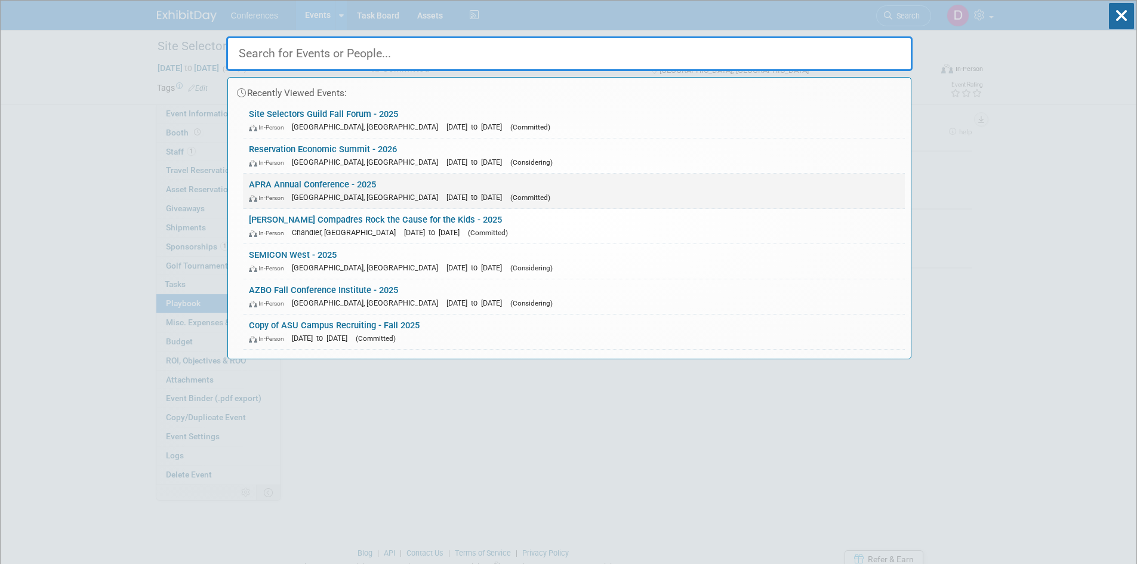
click at [297, 191] on div "In-Person Phoenix, AZ Aug 25, 2025 to Aug 27, 2025 (Committed)" at bounding box center [574, 197] width 650 height 13
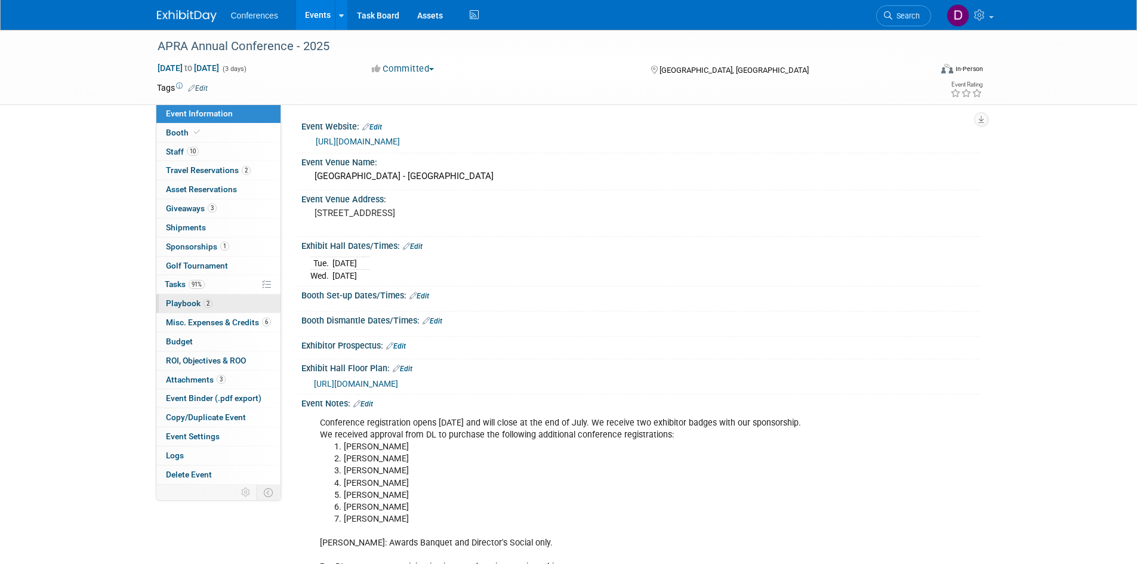
click at [191, 303] on span "Playbook 2" at bounding box center [189, 303] width 47 height 10
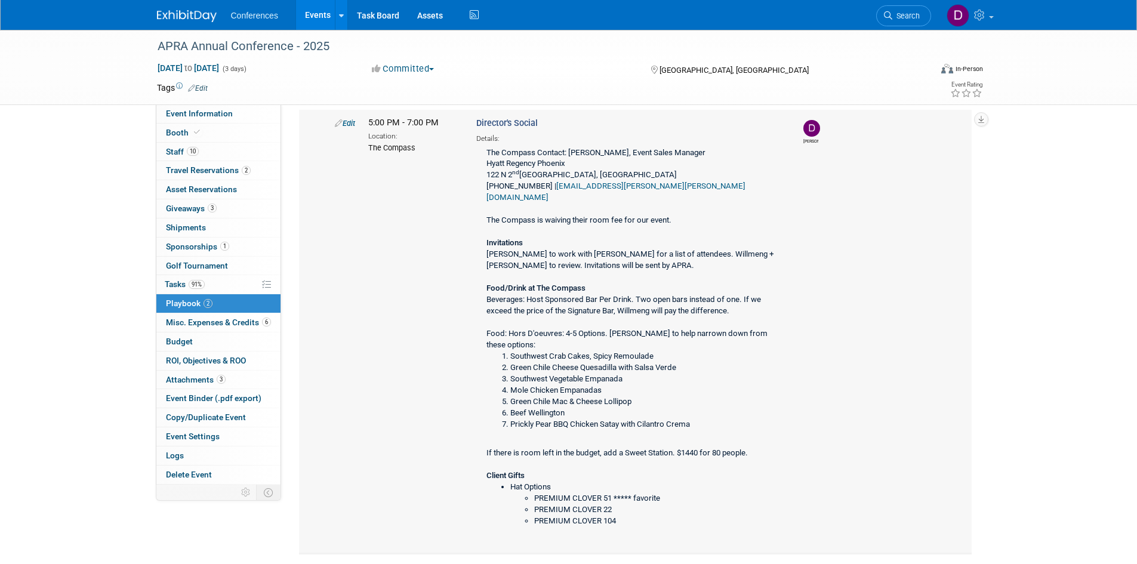
scroll to position [179, 0]
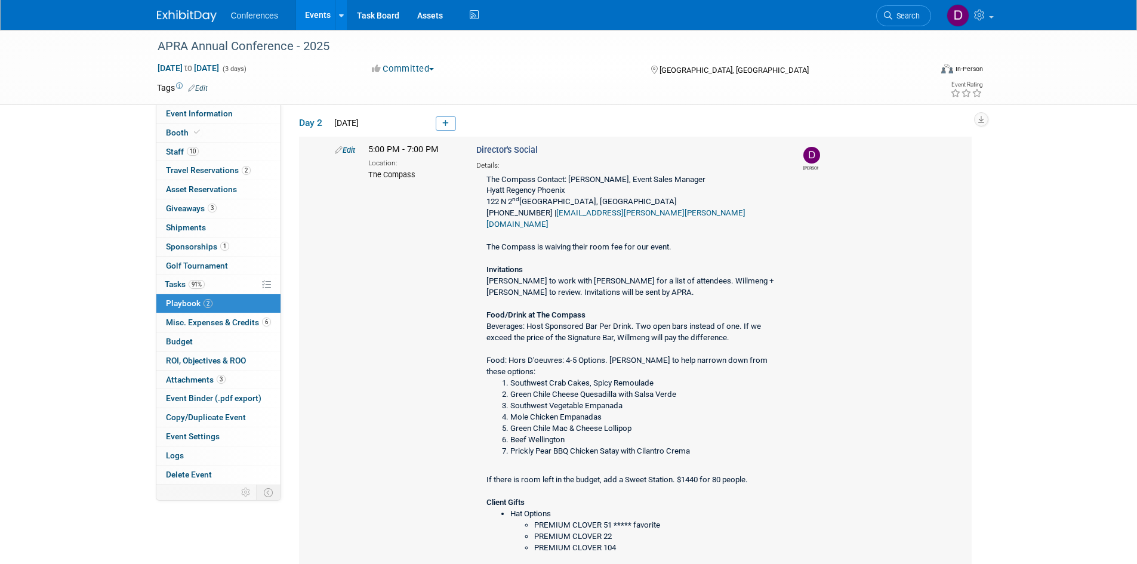
click at [349, 148] on link "Edit" at bounding box center [345, 150] width 20 height 9
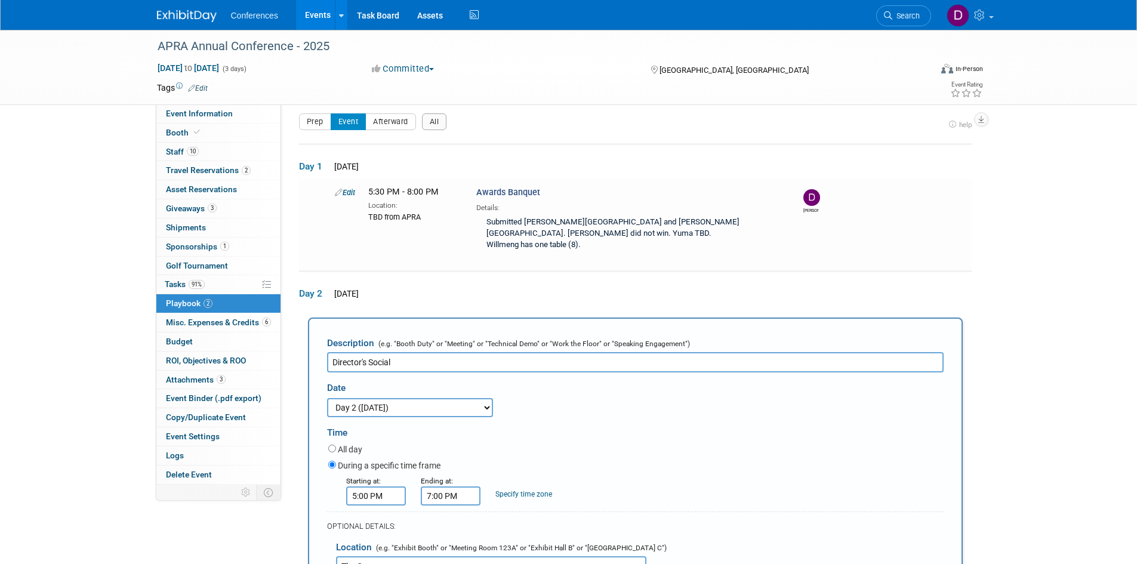
scroll to position [0, 0]
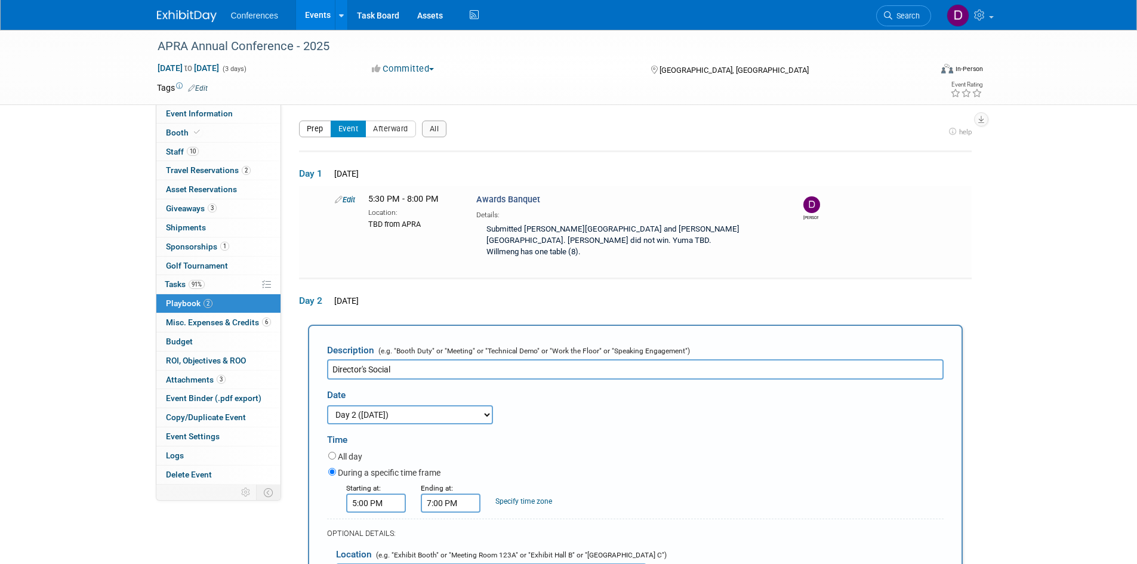
click at [316, 131] on button "Prep" at bounding box center [315, 129] width 32 height 17
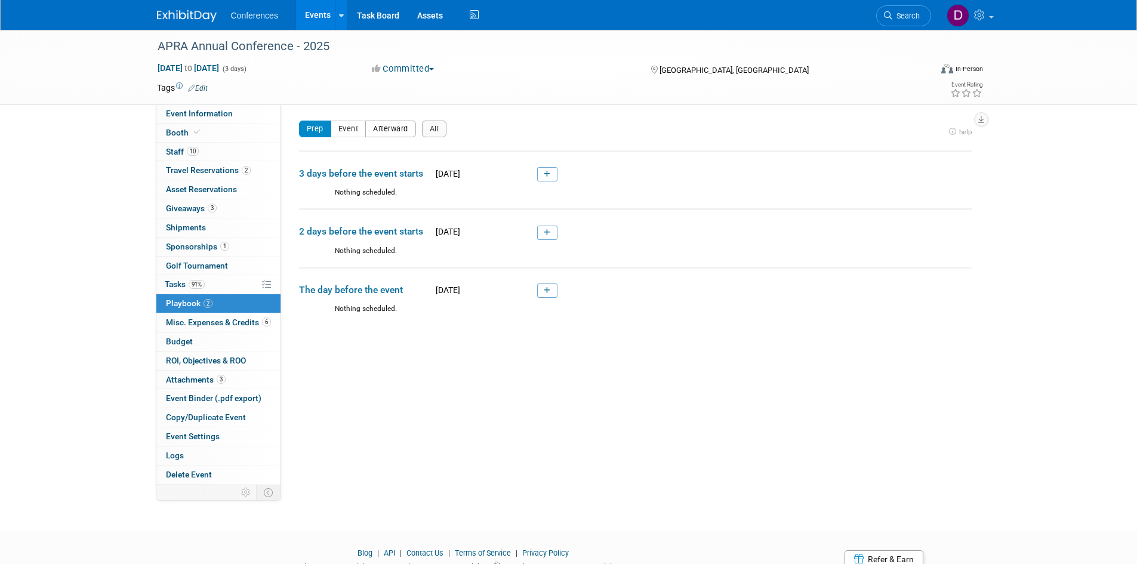
click at [384, 129] on button "Afterward" at bounding box center [390, 129] width 51 height 17
click at [351, 135] on button "Event" at bounding box center [349, 129] width 36 height 17
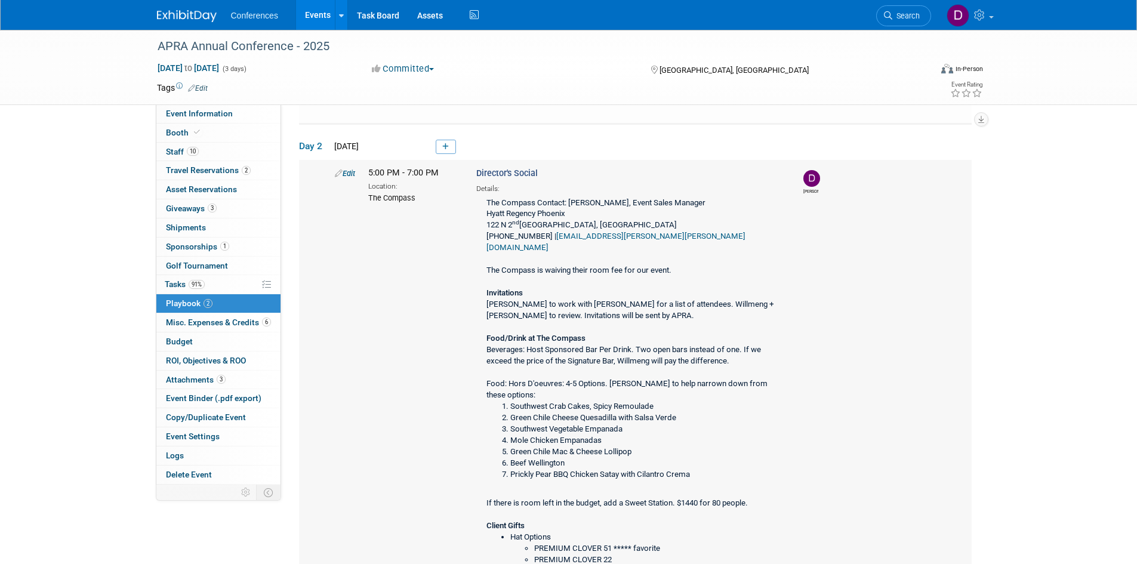
scroll to position [119, 0]
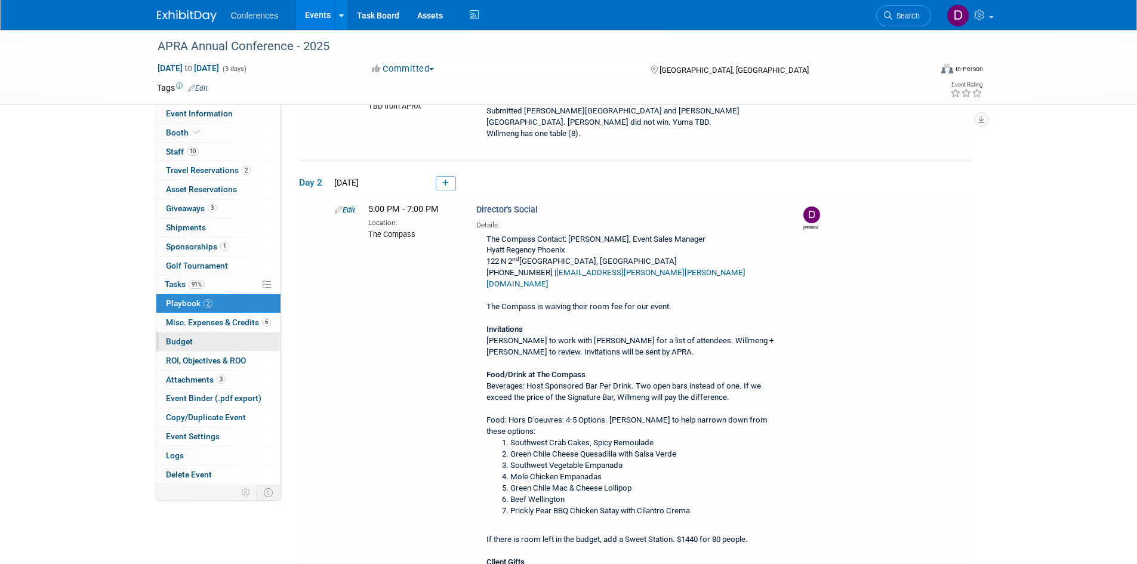
click at [180, 342] on span "Budget" at bounding box center [179, 342] width 27 height 10
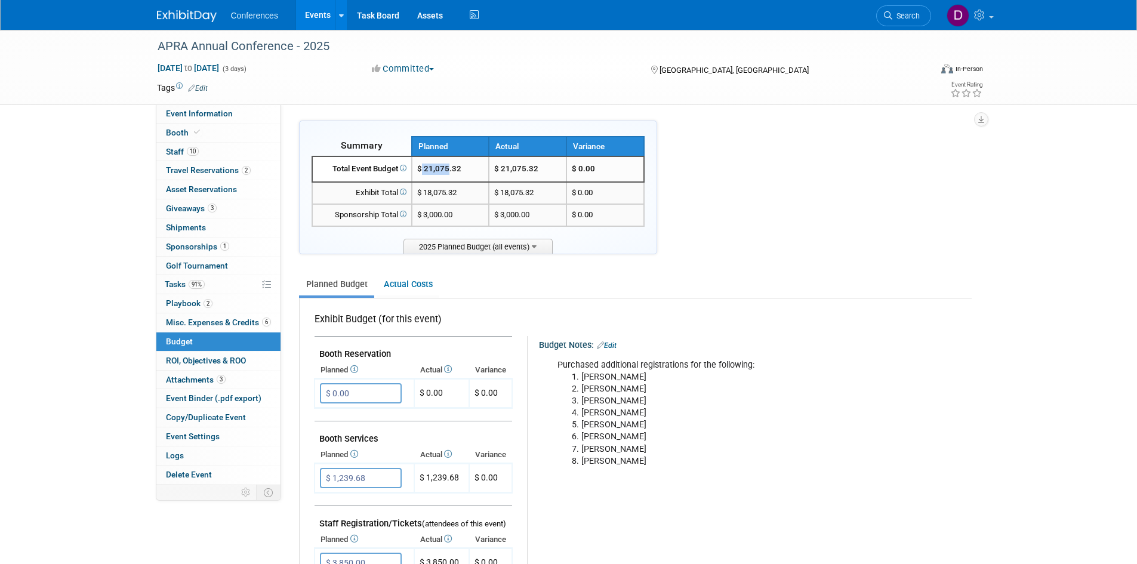
drag, startPoint x: 444, startPoint y: 166, endPoint x: 424, endPoint y: 168, distance: 20.3
click at [424, 168] on span "$ 21,075.32" at bounding box center [439, 168] width 44 height 9
click at [189, 308] on link "2 Playbook 2" at bounding box center [218, 303] width 124 height 18
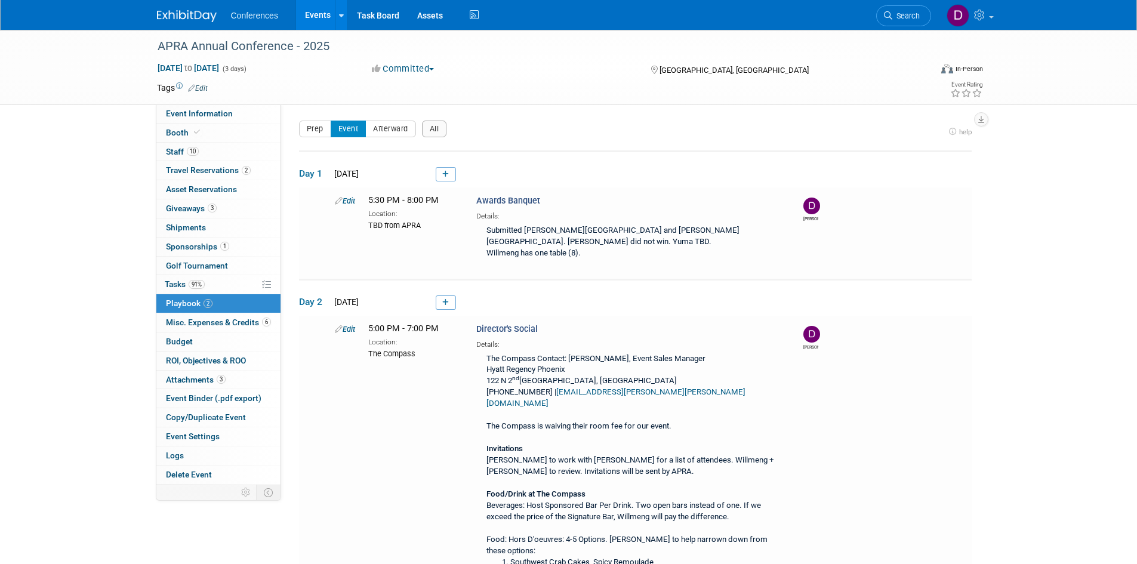
click at [205, 19] on img at bounding box center [187, 16] width 60 height 12
